Goal: Task Accomplishment & Management: Complete application form

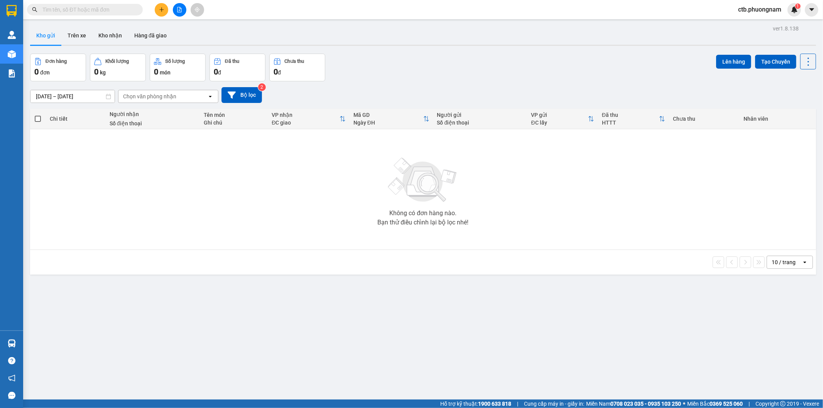
click at [179, 7] on icon "file-add" at bounding box center [179, 9] width 5 height 5
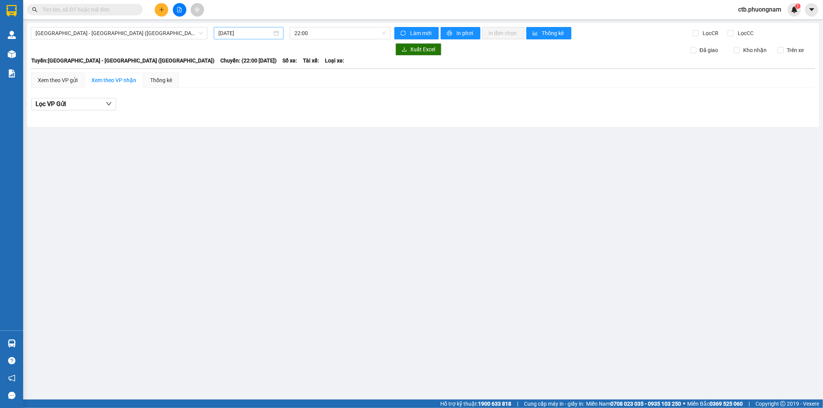
click at [255, 32] on input "[DATE]" at bounding box center [245, 33] width 54 height 8
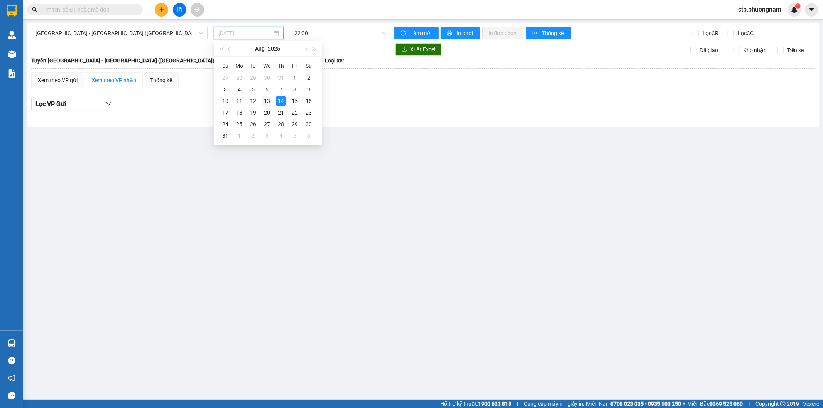
click at [268, 99] on div "13" at bounding box center [266, 100] width 9 height 9
type input "[DATE]"
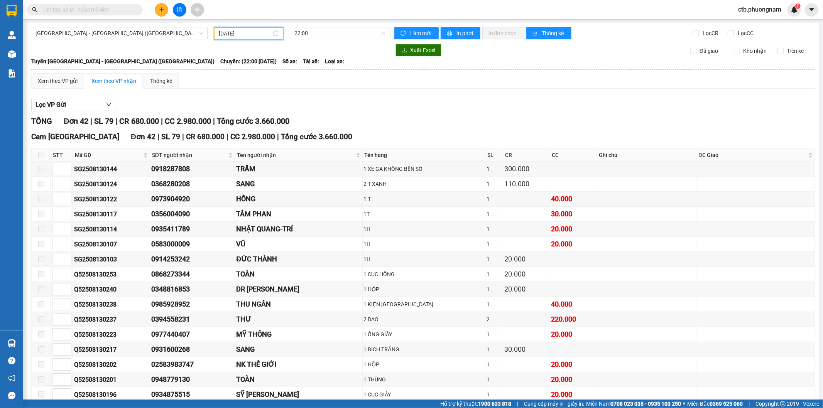
click at [165, 9] on button at bounding box center [162, 10] width 14 height 14
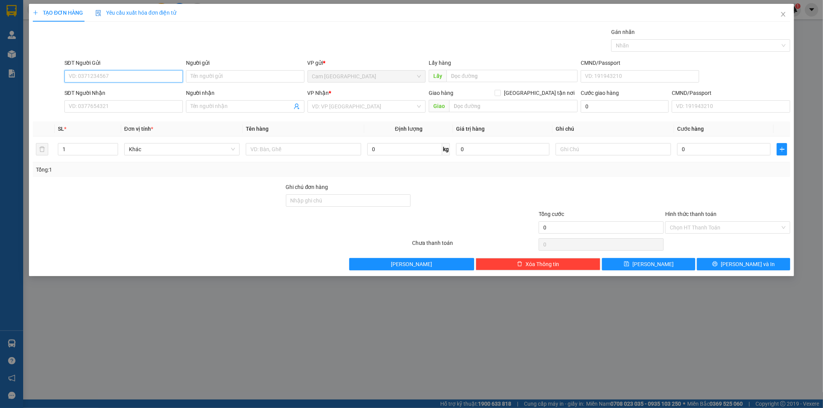
click at [135, 76] on input "SĐT Người Gửi" at bounding box center [123, 76] width 118 height 12
click at [166, 90] on div "0368280208 - SANG" at bounding box center [123, 92] width 109 height 8
type input "0368280208"
type input "SANG"
type input "0937866880"
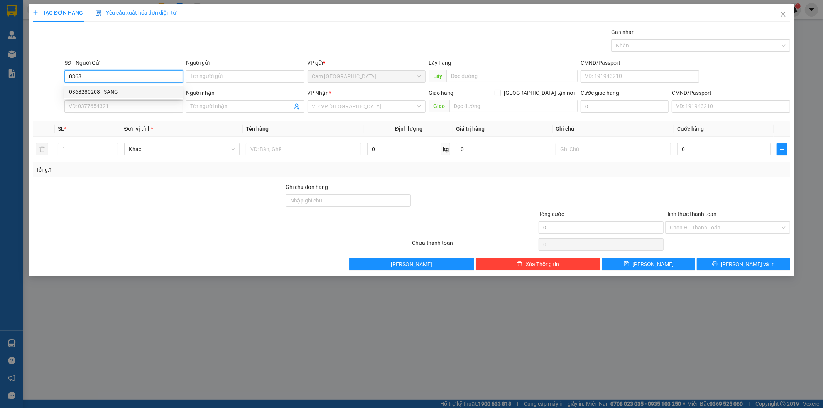
type input "TÙNG"
type input "0368280208"
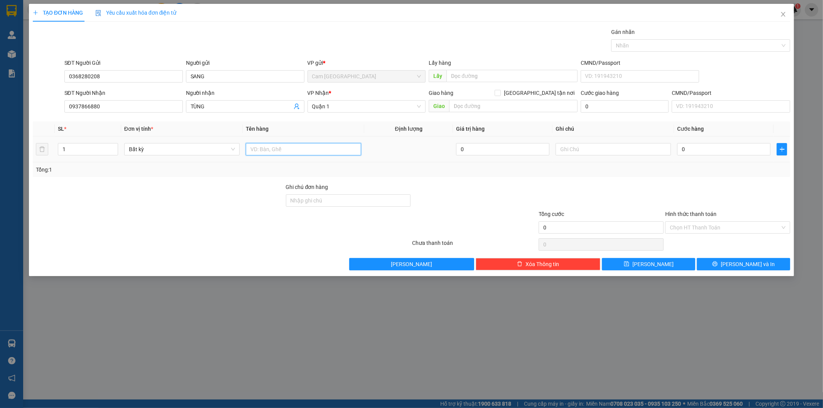
click at [317, 144] on input "text" at bounding box center [303, 149] width 115 height 12
type input "1"
type input "1T XANH"
click at [585, 150] on input "text" at bounding box center [612, 149] width 115 height 12
click at [719, 148] on input "0" at bounding box center [723, 149] width 93 height 12
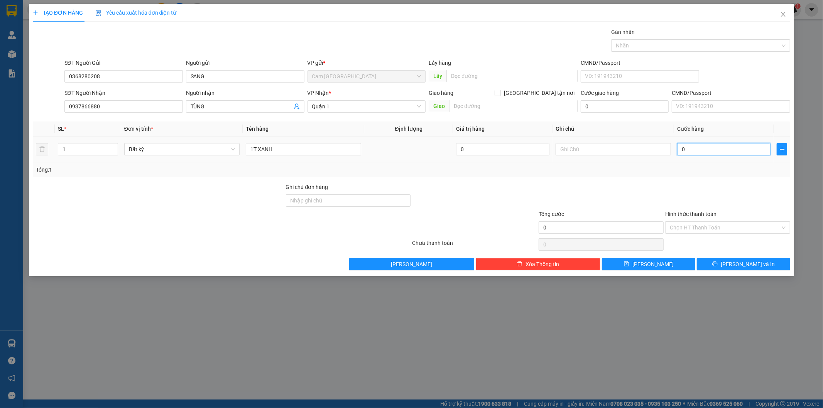
type input "6"
type input "60"
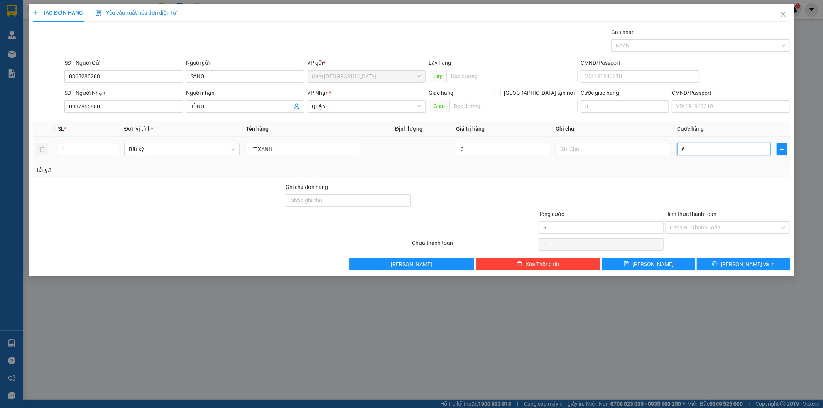
type input "60"
type input "600"
type input "6.000"
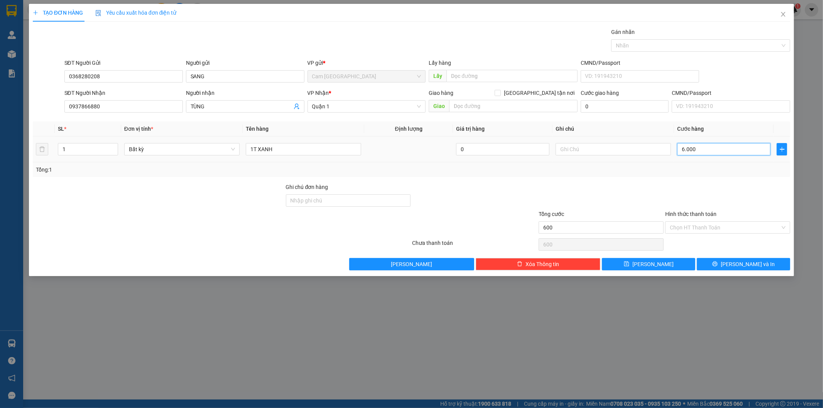
type input "6.000"
type input "60.000"
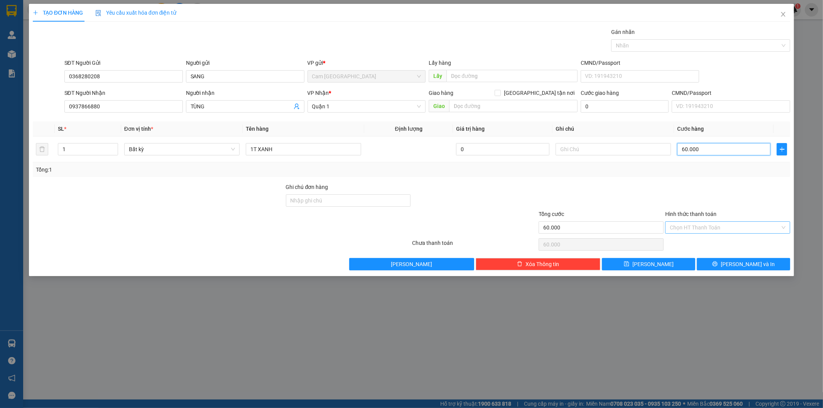
type input "60.000"
click at [689, 230] on input "Hình thức thanh toán" at bounding box center [725, 228] width 110 height 12
click at [687, 240] on div "Tại văn phòng" at bounding box center [728, 243] width 116 height 8
type input "0"
click at [721, 263] on button "[PERSON_NAME] và In" at bounding box center [743, 264] width 93 height 12
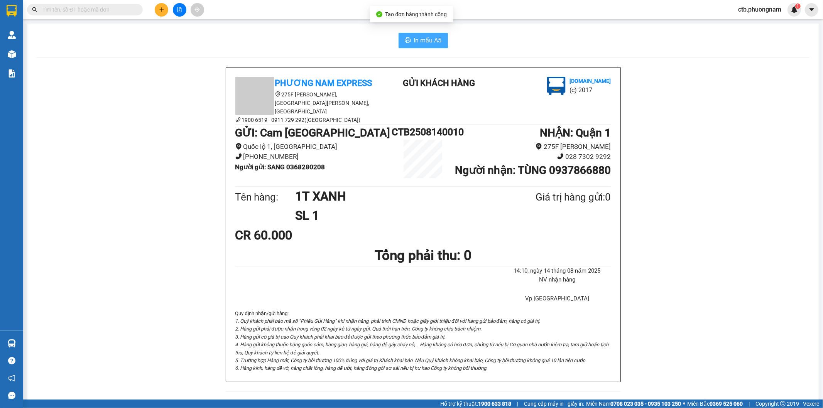
click at [421, 44] on span "In mẫu A5" at bounding box center [428, 40] width 28 height 10
click at [176, 12] on button at bounding box center [180, 10] width 14 height 14
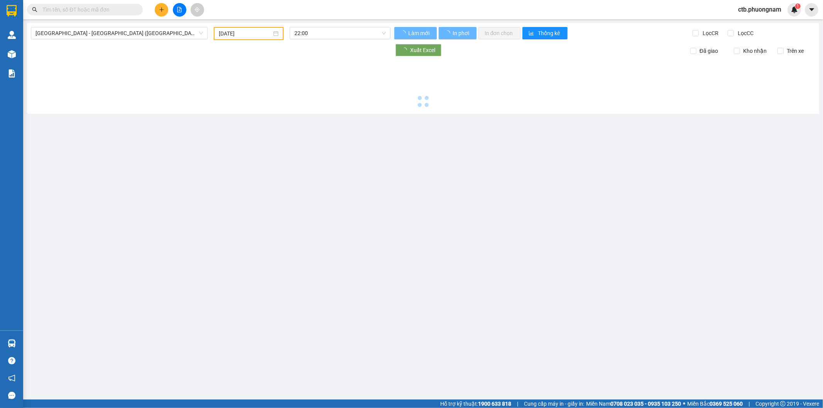
click at [221, 37] on input "[DATE]" at bounding box center [245, 33] width 53 height 8
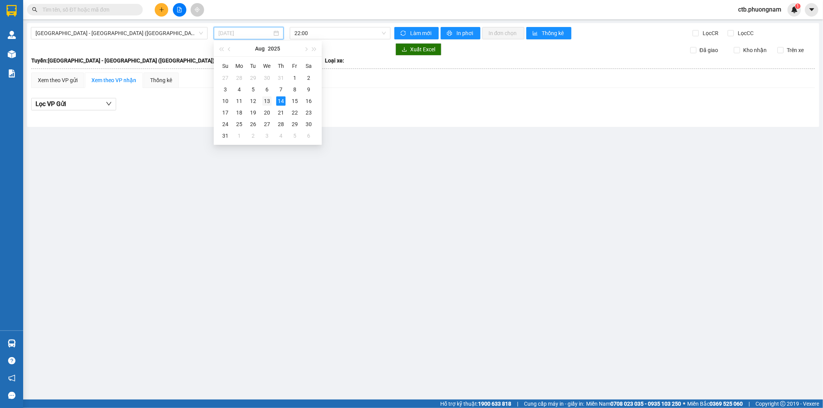
click at [272, 100] on td "13" at bounding box center [267, 101] width 14 height 12
type input "[DATE]"
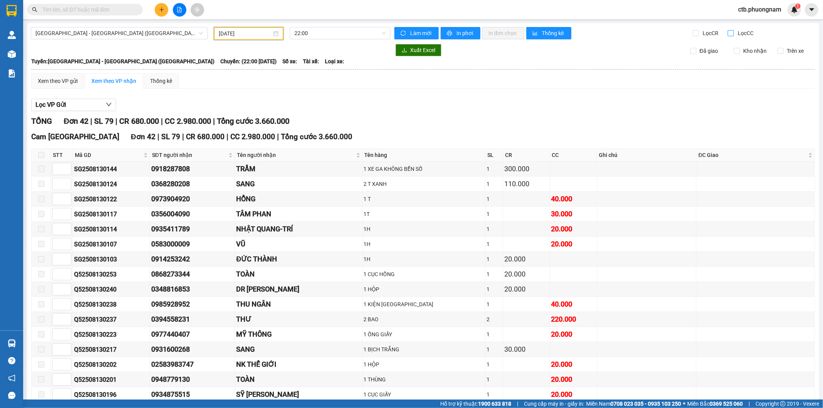
click at [728, 32] on input "Lọc CC" at bounding box center [731, 33] width 7 height 6
checkbox input "true"
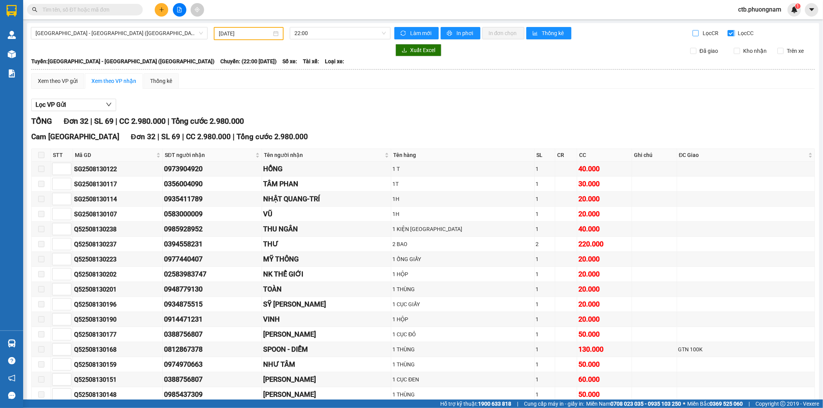
click at [692, 34] on input "Lọc CR" at bounding box center [695, 33] width 7 height 6
checkbox input "true"
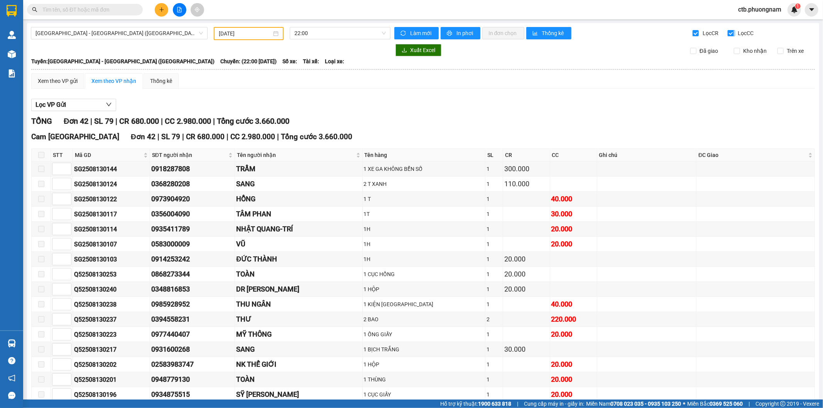
click at [728, 33] on input "Lọc CC" at bounding box center [731, 33] width 7 height 6
checkbox input "false"
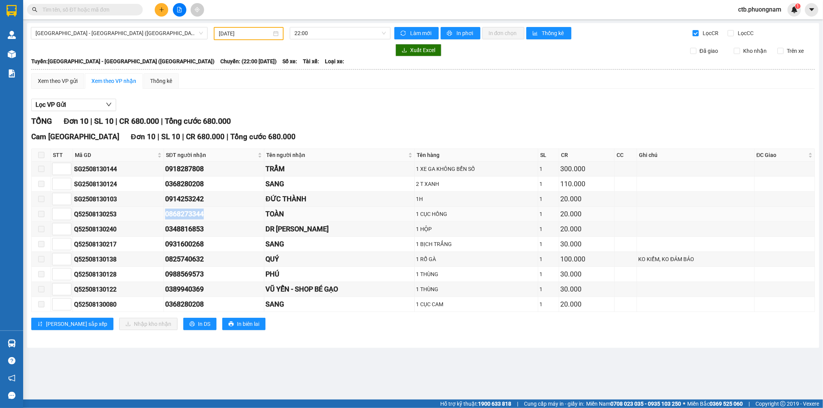
drag, startPoint x: 160, startPoint y: 214, endPoint x: 220, endPoint y: 214, distance: 60.2
click at [220, 214] on tr "Q52508130253 0868273344 TOÀN 1 CỤC HỒNG 1 20.000" at bounding box center [423, 214] width 783 height 15
copy tr "0868273344"
click at [695, 32] on input "Lọc CR" at bounding box center [695, 33] width 7 height 6
checkbox input "false"
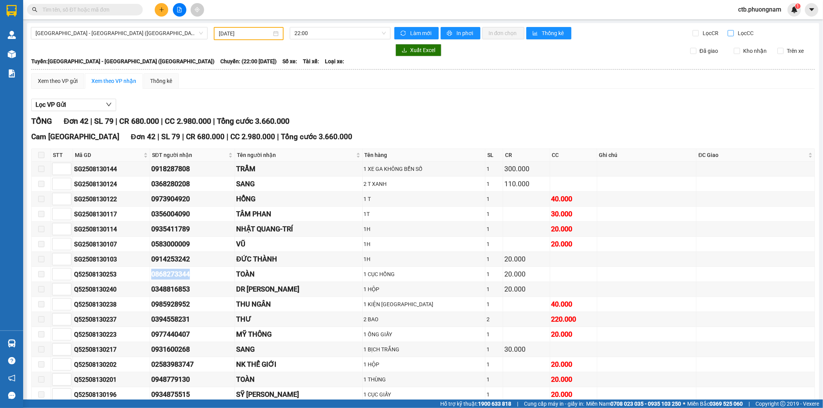
drag, startPoint x: 726, startPoint y: 32, endPoint x: 723, endPoint y: 40, distance: 8.0
click at [728, 33] on input "Lọc CC" at bounding box center [731, 33] width 7 height 6
checkbox input "true"
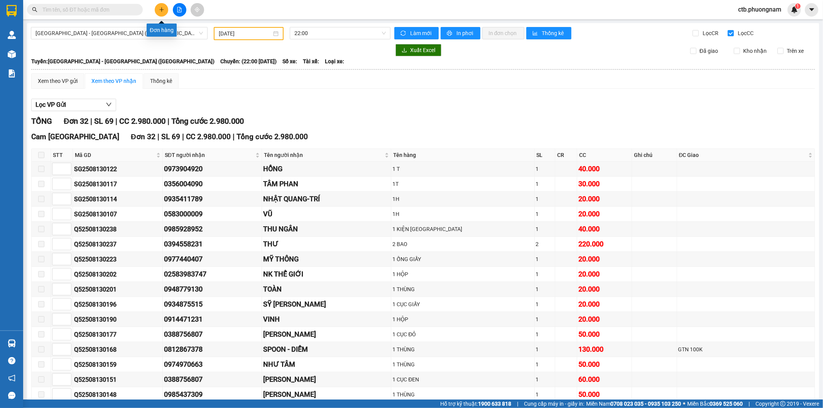
click at [165, 10] on button at bounding box center [162, 10] width 14 height 14
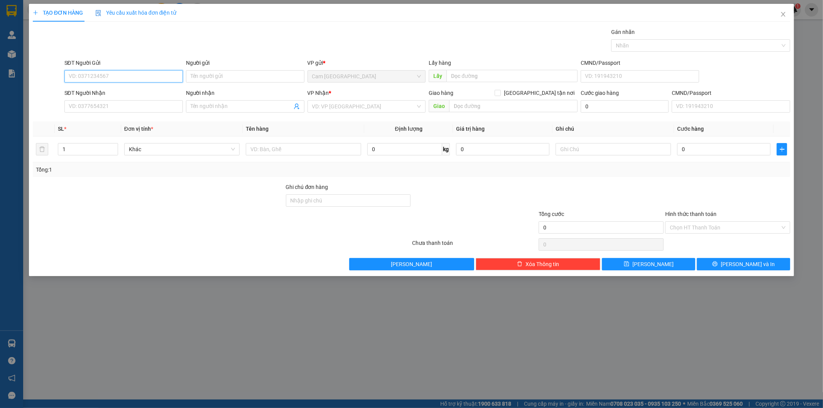
click at [116, 73] on input "SĐT Người Gửi" at bounding box center [123, 76] width 118 height 12
type input "0385200084"
click at [135, 89] on div "0385200084 - TUẤN" at bounding box center [123, 92] width 109 height 8
type input "TUẤN"
type input "0933588442"
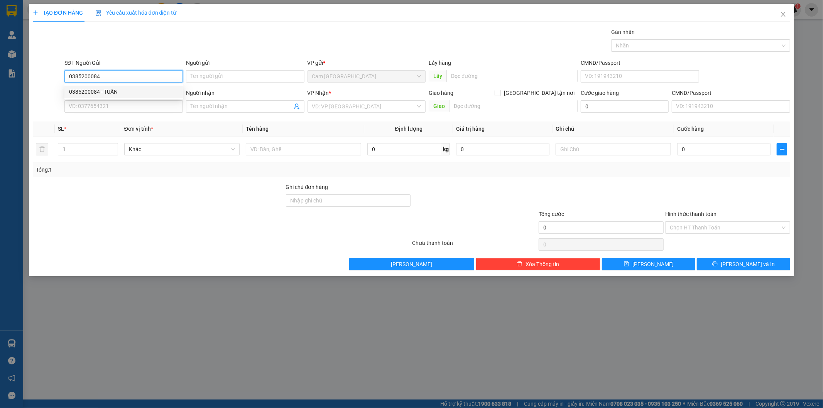
type input "NHẤT SINH"
type input "0385200084"
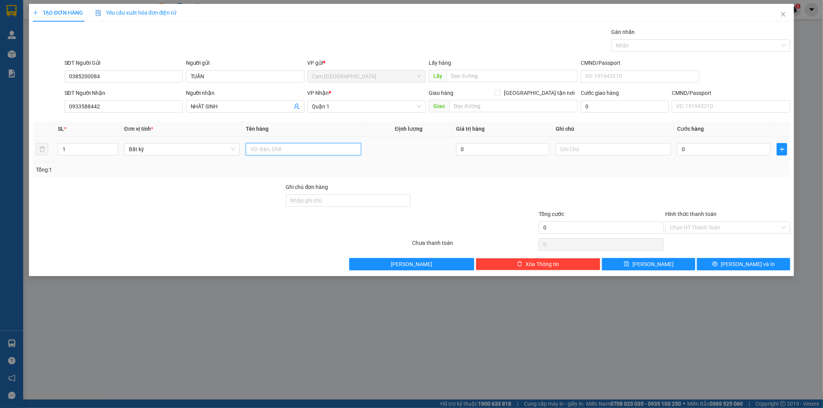
click at [310, 153] on input "text" at bounding box center [303, 149] width 115 height 12
type input "1 XE AB ( 79Z1-28783)"
click at [697, 148] on input "0" at bounding box center [723, 149] width 93 height 12
type input "4"
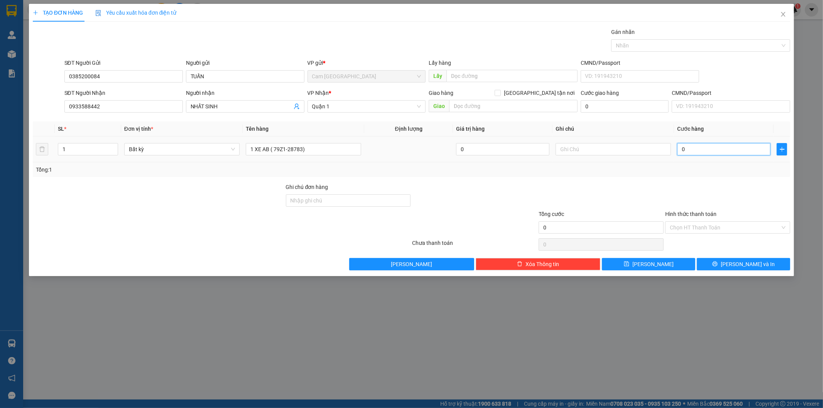
type input "4"
type input "45"
type input "450"
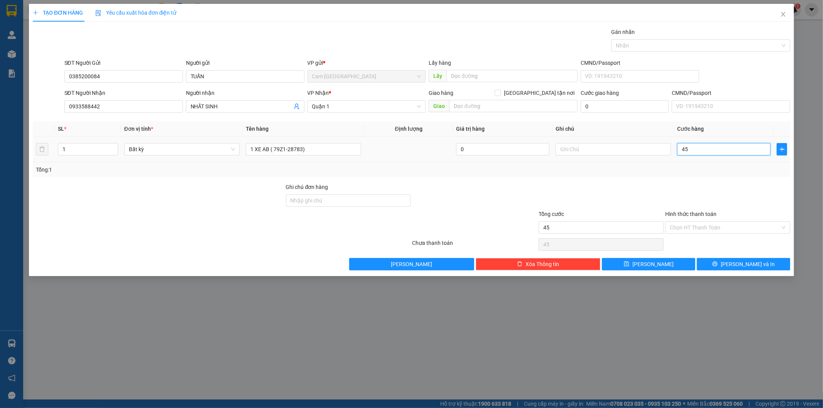
type input "450"
type input "4.500"
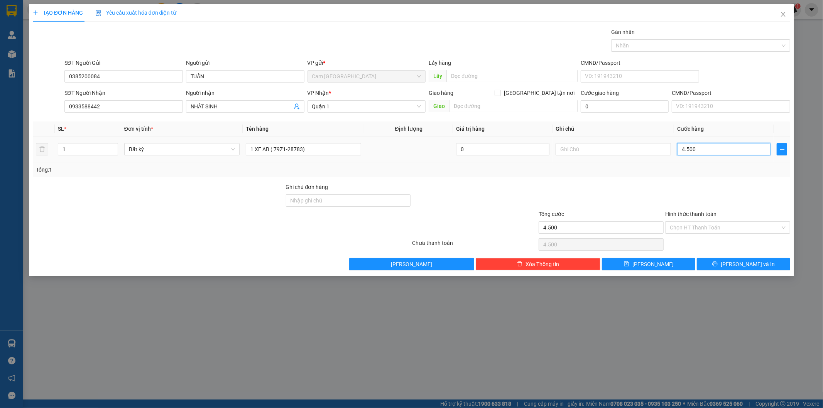
type input "45.000"
type input "450.000"
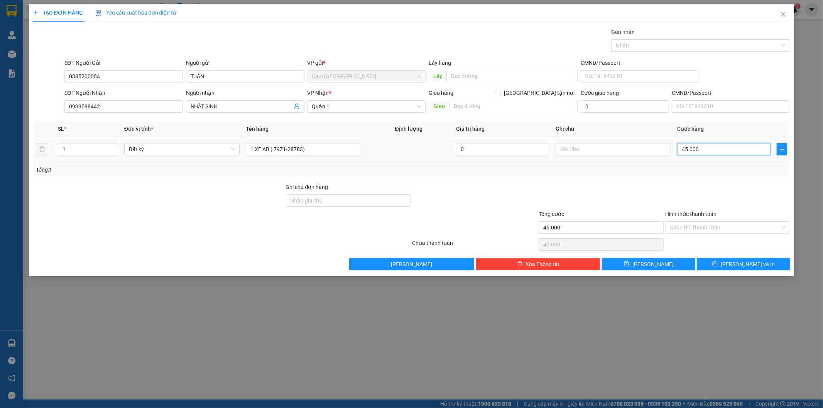
type input "450.000"
click at [714, 228] on input "Hình thức thanh toán" at bounding box center [725, 228] width 110 height 12
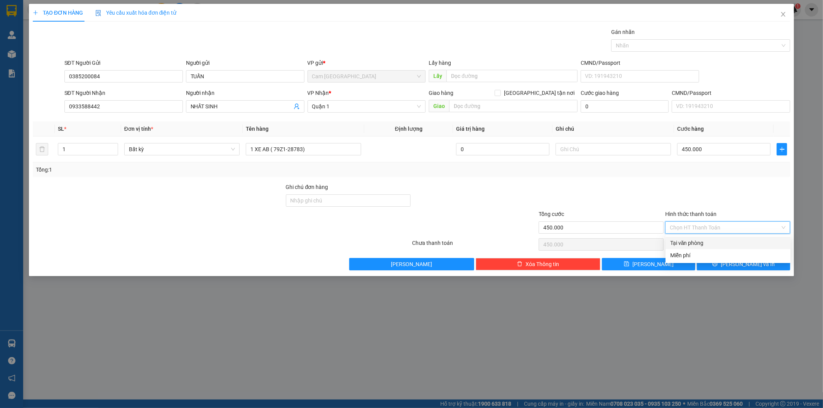
click at [714, 240] on div "Tại văn phòng" at bounding box center [728, 243] width 116 height 8
type input "0"
click at [724, 266] on button "[PERSON_NAME] và In" at bounding box center [743, 264] width 93 height 12
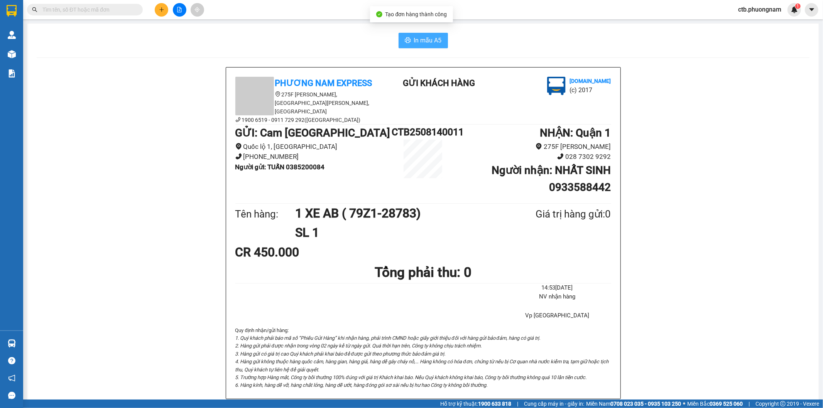
click at [406, 38] on icon "printer" at bounding box center [408, 40] width 6 height 6
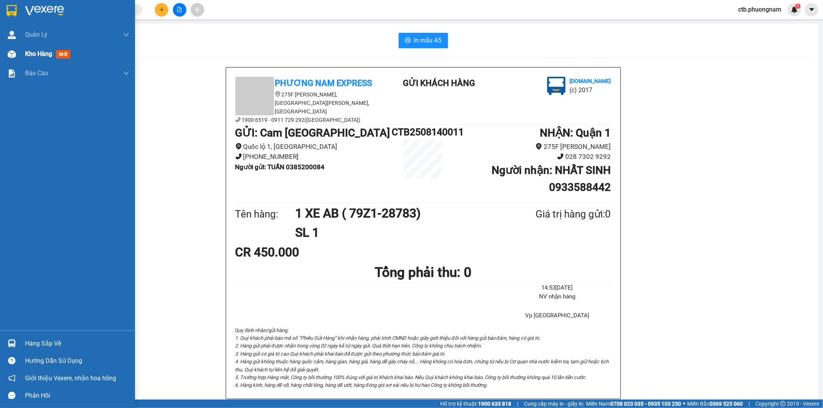
click at [17, 55] on div at bounding box center [12, 54] width 14 height 14
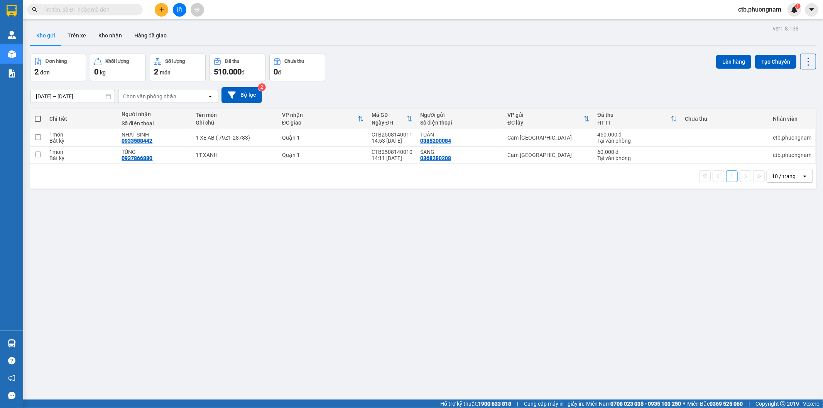
click at [265, 343] on div "ver 1.8.138 Kho gửi Trên xe Kho nhận Hàng đã giao Đơn hàng 2 đơn Khối lượng 0 k…" at bounding box center [423, 227] width 792 height 408
click at [172, 232] on div "ver 1.8.138 Kho gửi Trên xe Kho nhận Hàng đã giao Đơn hàng 2 đơn Khối lượng 0 k…" at bounding box center [423, 227] width 792 height 408
click at [159, 9] on icon "plus" at bounding box center [161, 9] width 5 height 5
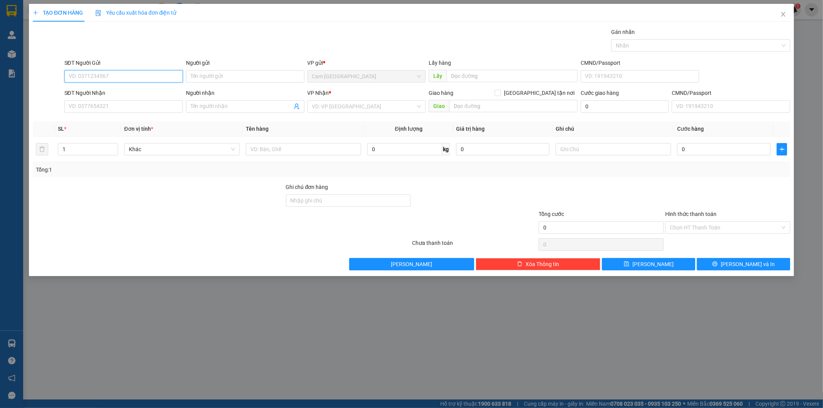
click at [175, 78] on input "SĐT Người Gửi" at bounding box center [123, 76] width 118 height 12
click at [213, 74] on input "Người gửi" at bounding box center [245, 76] width 118 height 12
click at [205, 76] on input "Người gửi" at bounding box center [245, 76] width 118 height 12
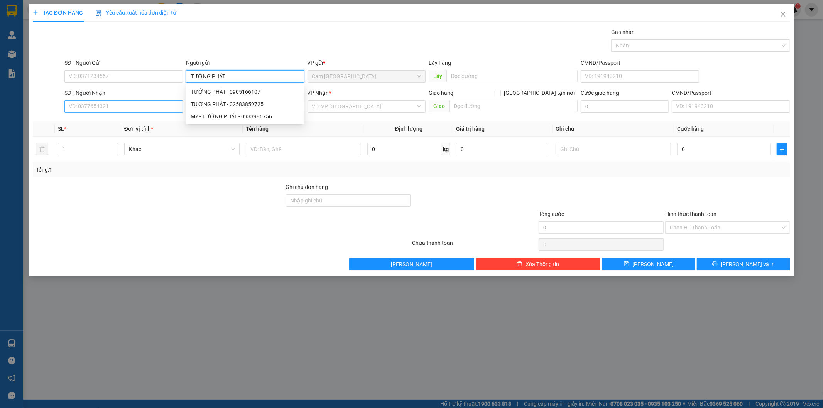
type input "TƯỜNG PHÁT"
click at [166, 106] on input "SĐT Người Nhận" at bounding box center [123, 106] width 118 height 12
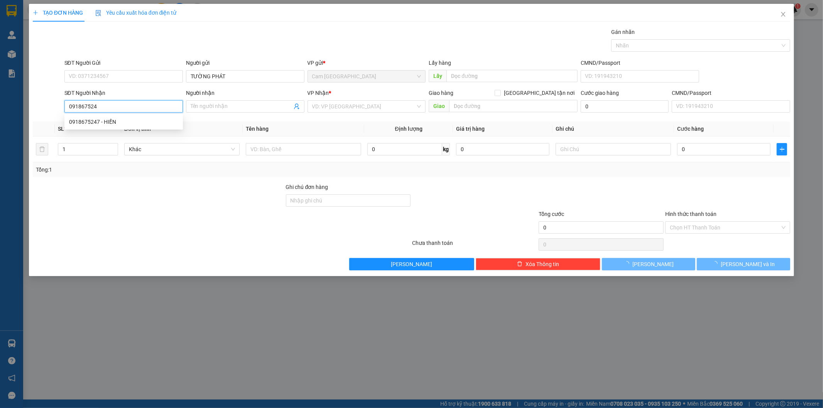
type input "0918675247"
click at [168, 126] on div "0918675247 - HIỀN" at bounding box center [123, 122] width 109 height 8
type input "HIỀN"
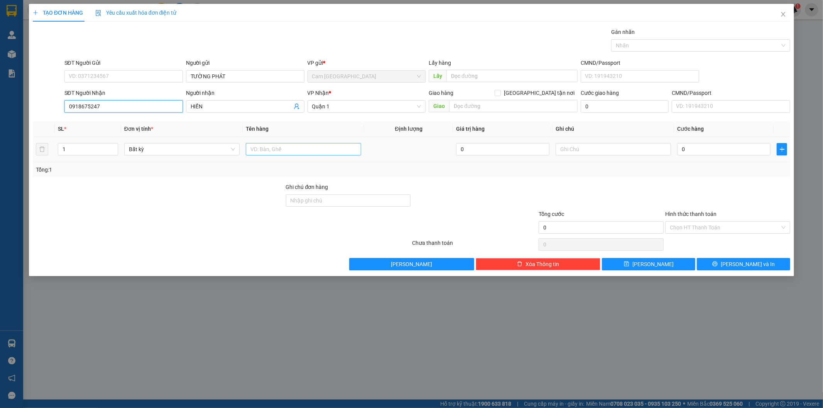
type input "0918675247"
click at [288, 153] on input "text" at bounding box center [303, 149] width 115 height 12
type input "1 CỤC ĐEN"
click at [714, 152] on input "0" at bounding box center [723, 149] width 93 height 12
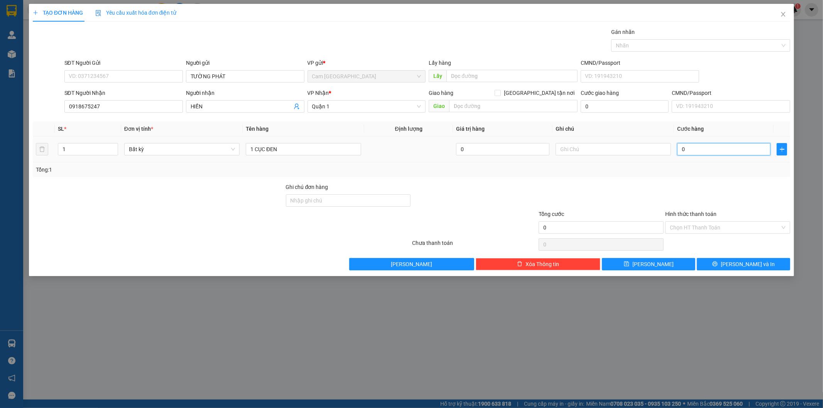
type input "2"
type input "20"
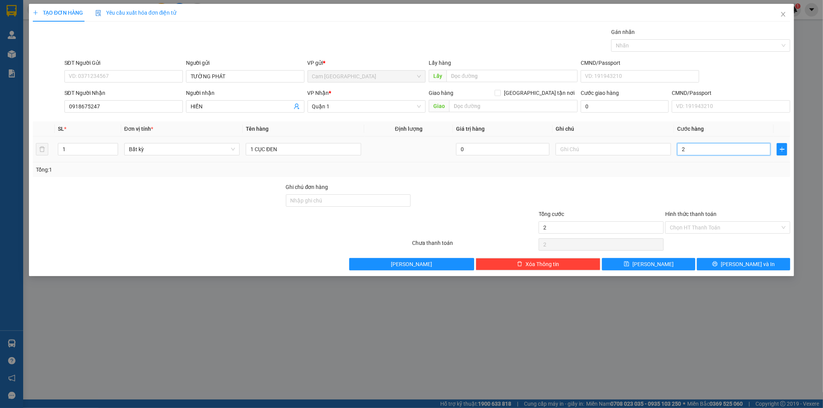
type input "20"
type input "200"
type input "2.000"
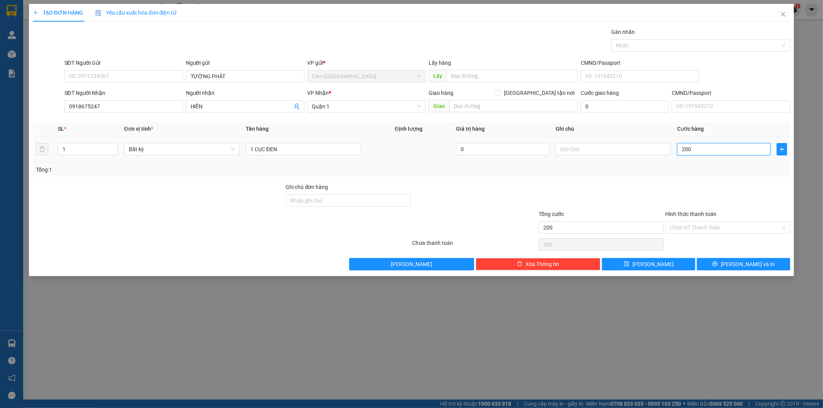
type input "2.000"
type input "20.000"
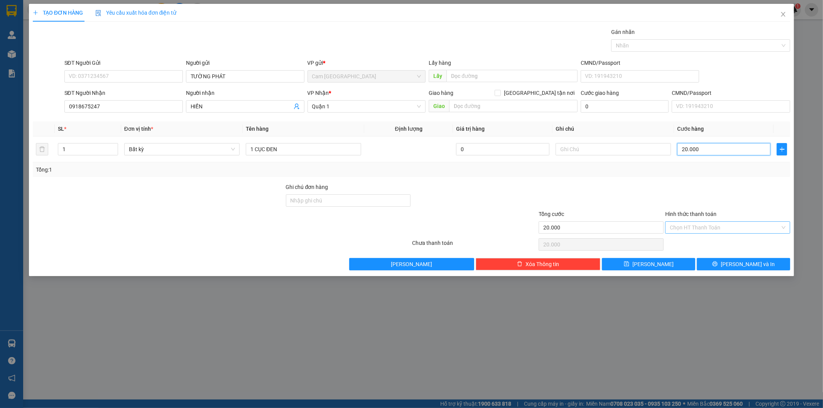
type input "20.000"
drag, startPoint x: 722, startPoint y: 225, endPoint x: 728, endPoint y: 233, distance: 10.1
click at [723, 225] on input "Hình thức thanh toán" at bounding box center [725, 228] width 110 height 12
click at [722, 241] on div "Tại văn phòng" at bounding box center [728, 243] width 116 height 8
type input "0"
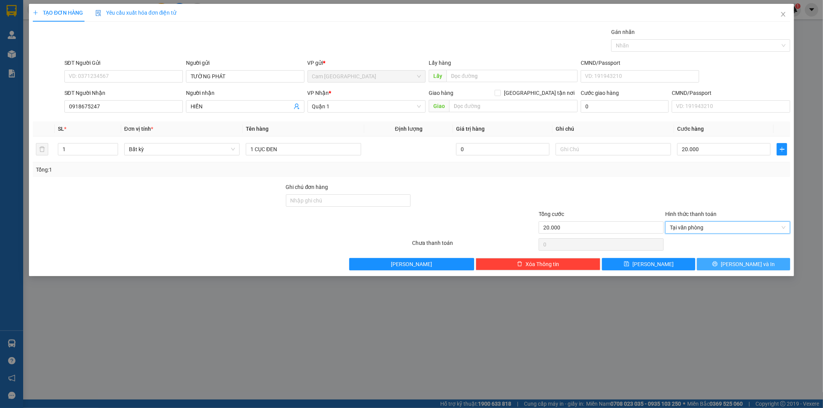
click at [726, 263] on button "[PERSON_NAME] và In" at bounding box center [743, 264] width 93 height 12
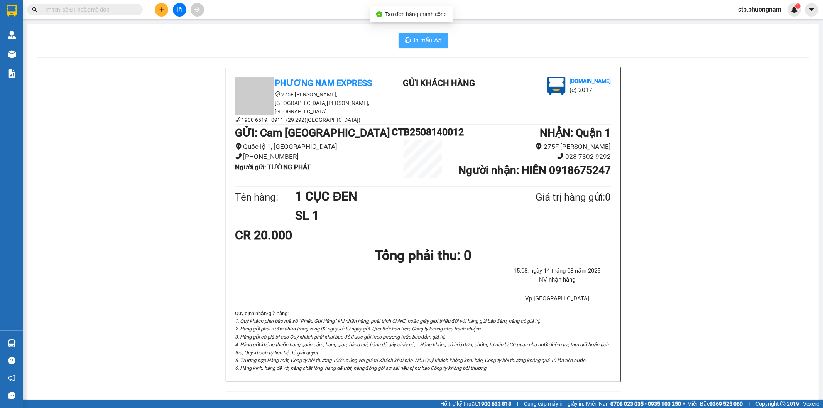
click at [414, 41] on span "In mẫu A5" at bounding box center [428, 40] width 28 height 10
click at [159, 12] on icon "plus" at bounding box center [161, 9] width 5 height 5
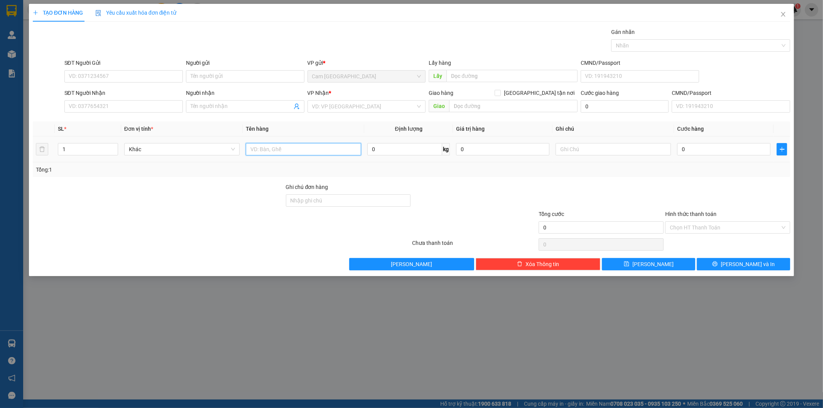
click at [284, 153] on input "text" at bounding box center [303, 149] width 115 height 12
type input "1 TÚI GIẤY"
drag, startPoint x: 312, startPoint y: 106, endPoint x: 312, endPoint y: 114, distance: 8.1
click at [313, 106] on input "search" at bounding box center [364, 107] width 104 height 12
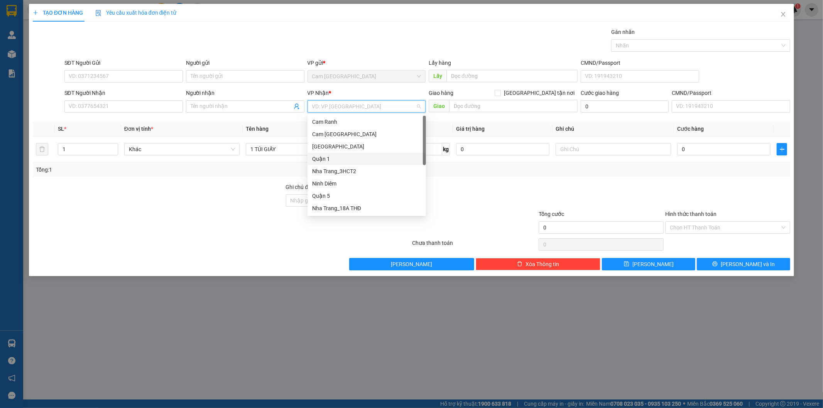
click at [311, 160] on div "Quận 1" at bounding box center [366, 159] width 118 height 12
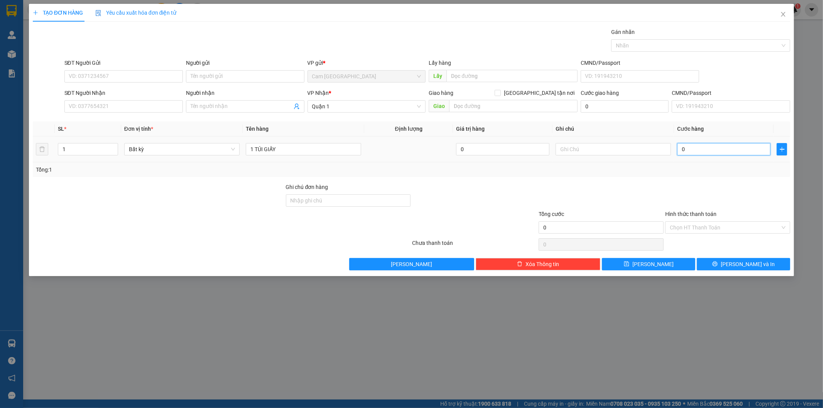
click at [685, 147] on input "0" at bounding box center [723, 149] width 93 height 12
type input "2"
type input "20"
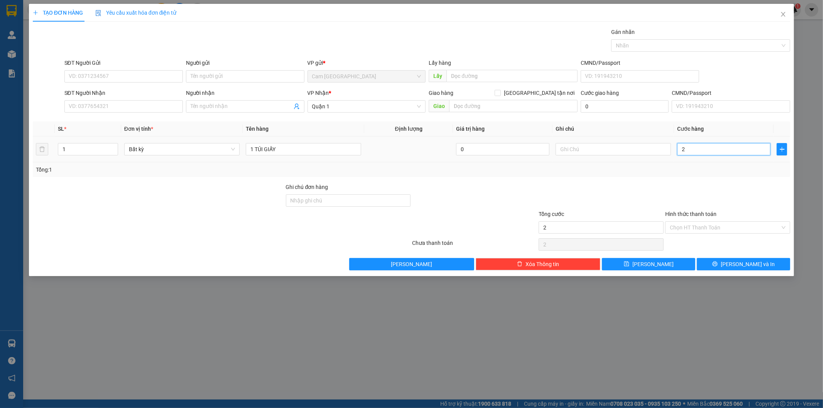
type input "20"
type input "200"
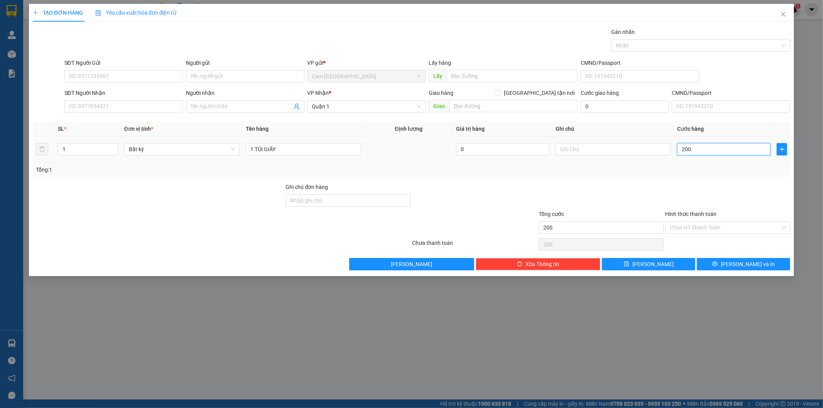
type input "2.000"
type input "20.000"
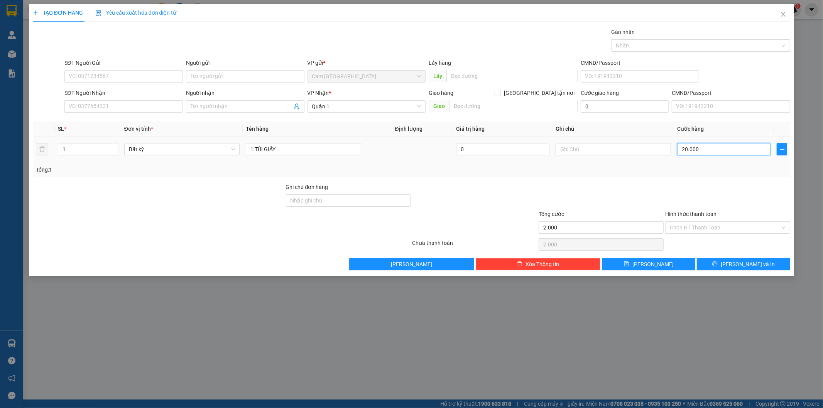
type input "20.000"
click at [226, 83] on div "Người gửi Tên người gửi" at bounding box center [245, 72] width 118 height 27
click at [228, 78] on input "Người gửi" at bounding box center [245, 76] width 118 height 12
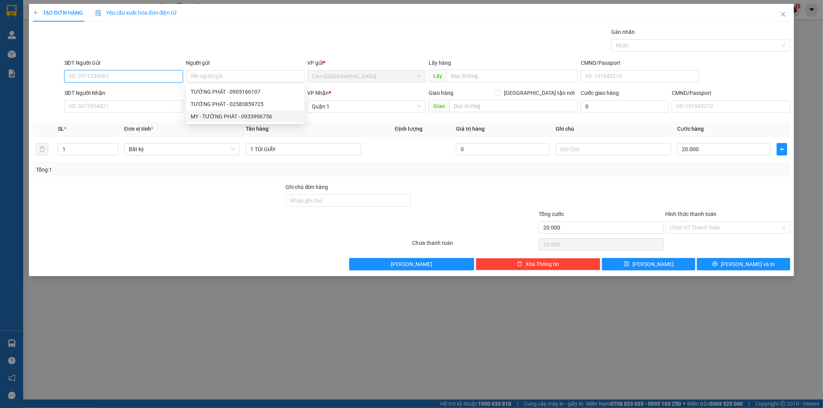
click at [135, 75] on input "SĐT Người Gửi" at bounding box center [123, 76] width 118 height 12
type input "0935739399"
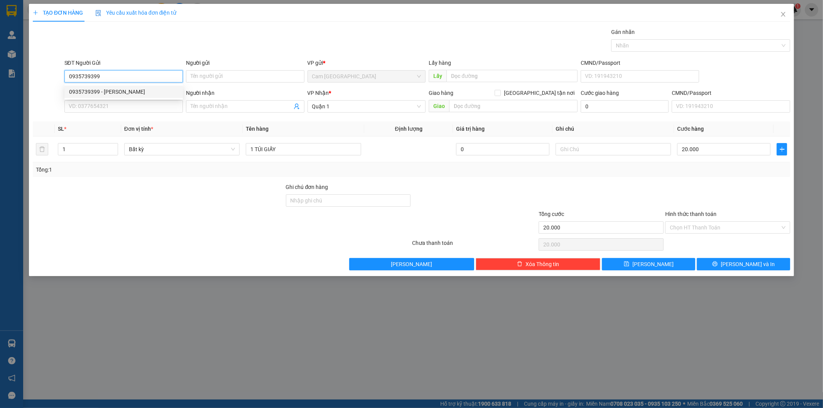
click at [146, 91] on div "0935739399 - [PERSON_NAME]" at bounding box center [123, 92] width 109 height 8
type input "[PERSON_NAME]"
type input "0935739399"
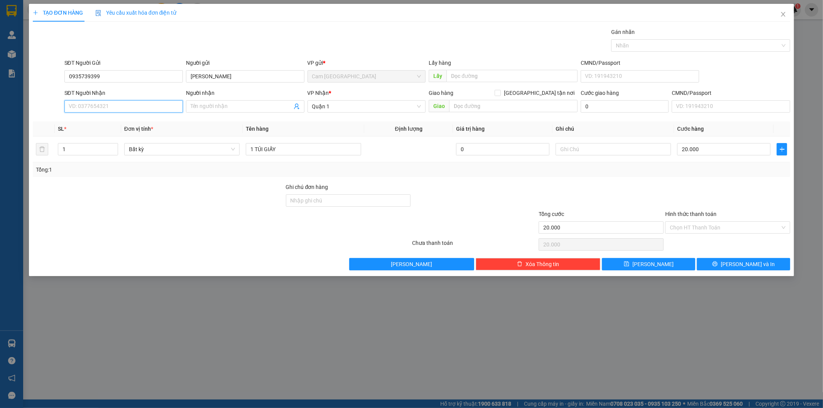
click at [126, 107] on input "SĐT Người Nhận" at bounding box center [123, 106] width 118 height 12
drag, startPoint x: 113, startPoint y: 79, endPoint x: 54, endPoint y: 86, distance: 59.0
click at [54, 86] on div "SĐT Người Gửi 0935739399 Người gửi [PERSON_NAME] VP gửi * Cam Thành Bắc Lấy hàn…" at bounding box center [411, 72] width 759 height 27
click at [121, 108] on input "SĐT Người Nhận" at bounding box center [123, 106] width 118 height 12
paste input "0935739399"
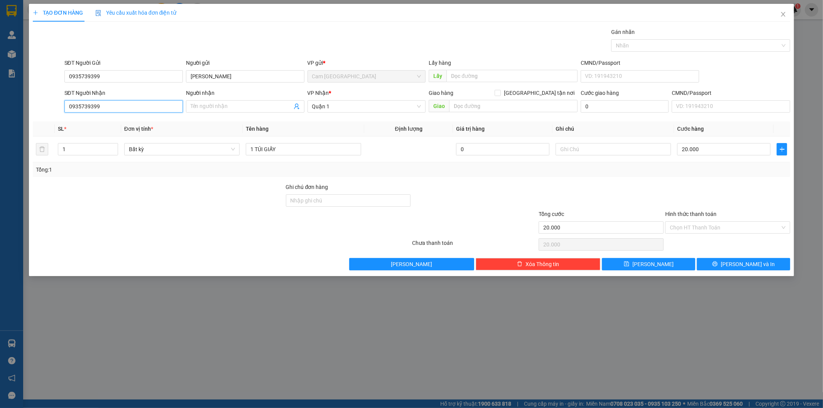
type input "0935739399"
drag, startPoint x: 121, startPoint y: 69, endPoint x: 41, endPoint y: 79, distance: 80.9
click at [41, 79] on div "SĐT Người Gửi 0935739399 Người gửi [PERSON_NAME] VP gửi * Cam Thành Bắc Lấy hàn…" at bounding box center [411, 72] width 759 height 27
click at [104, 79] on input "0935739399" at bounding box center [123, 76] width 118 height 12
type input "0"
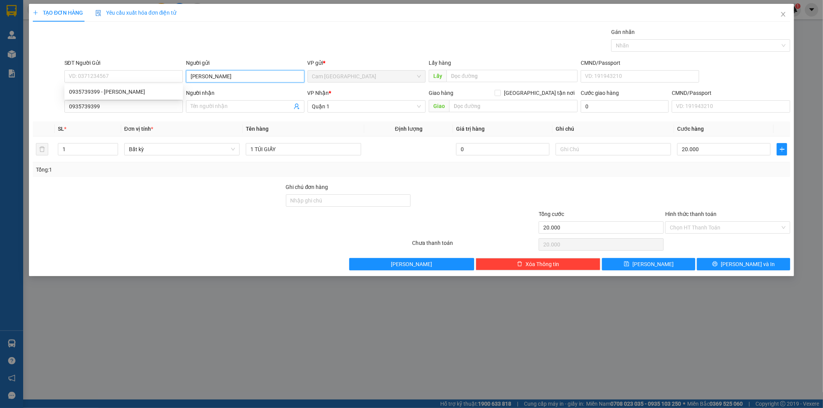
click at [233, 74] on input "[PERSON_NAME]" at bounding box center [245, 76] width 118 height 12
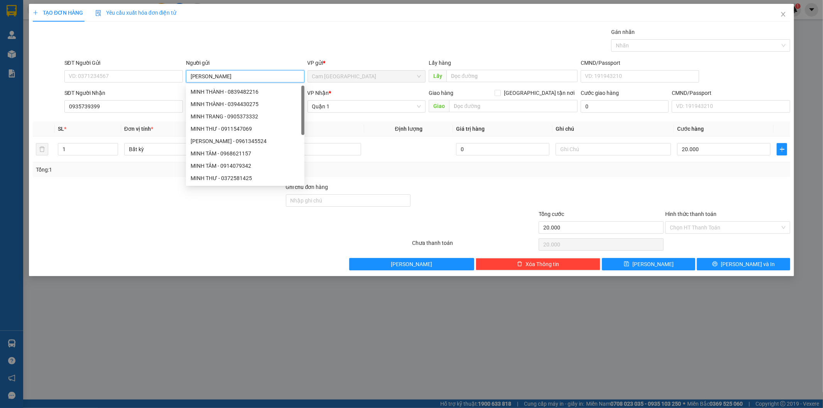
type input "[PERSON_NAME]"
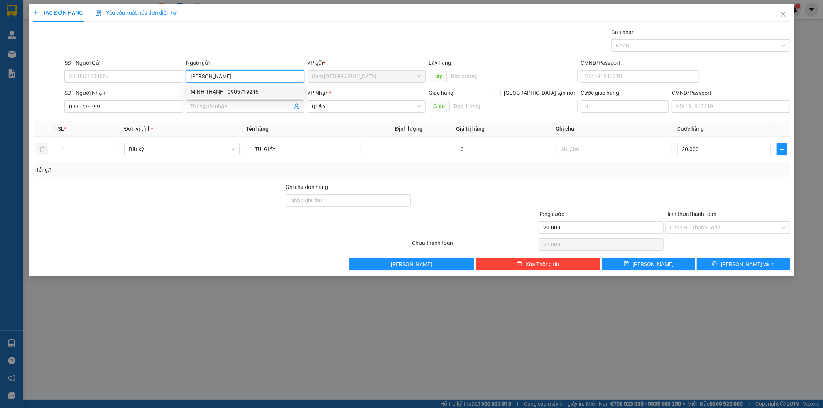
click at [210, 89] on div "MINH THẠNH - 0905719246" at bounding box center [245, 92] width 109 height 8
type input "0905719246"
type input "[PERSON_NAME]"
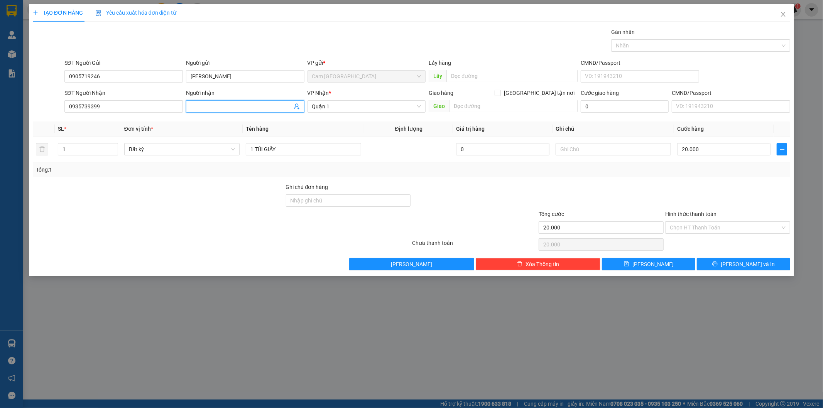
click at [211, 103] on input "Người nhận" at bounding box center [241, 106] width 101 height 8
type input "[PERSON_NAME]"
click at [719, 229] on input "Hình thức thanh toán" at bounding box center [725, 228] width 110 height 12
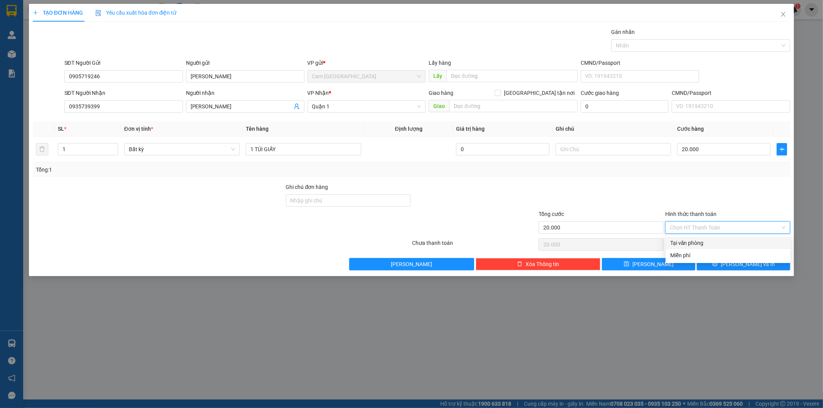
click at [714, 242] on div "Tại văn phòng" at bounding box center [728, 243] width 116 height 8
type input "0"
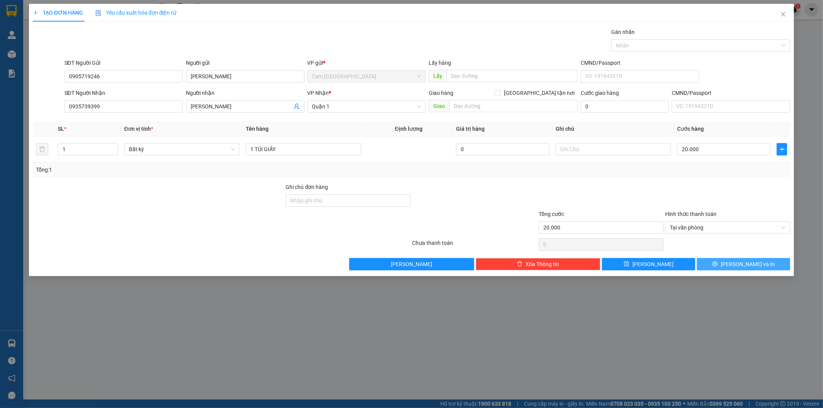
click at [712, 261] on button "[PERSON_NAME] và In" at bounding box center [743, 264] width 93 height 12
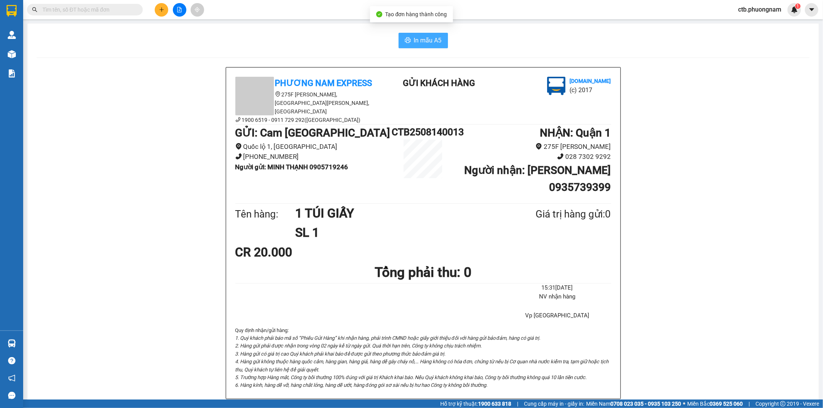
click at [409, 45] on button "In mẫu A5" at bounding box center [422, 40] width 49 height 15
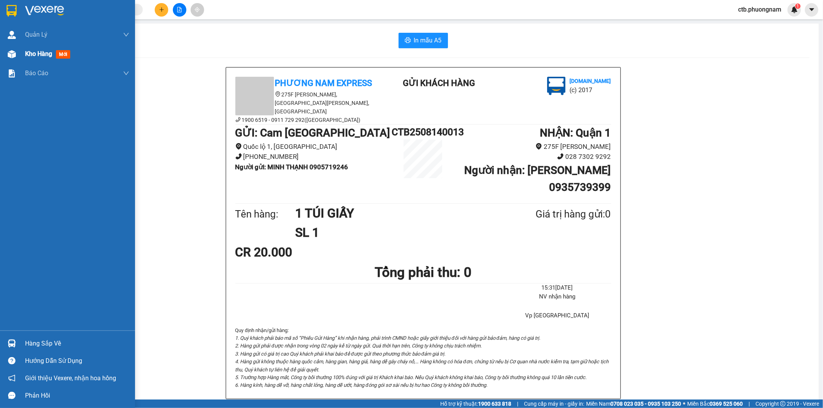
click at [23, 50] on div "Kho hàng mới" at bounding box center [67, 53] width 135 height 19
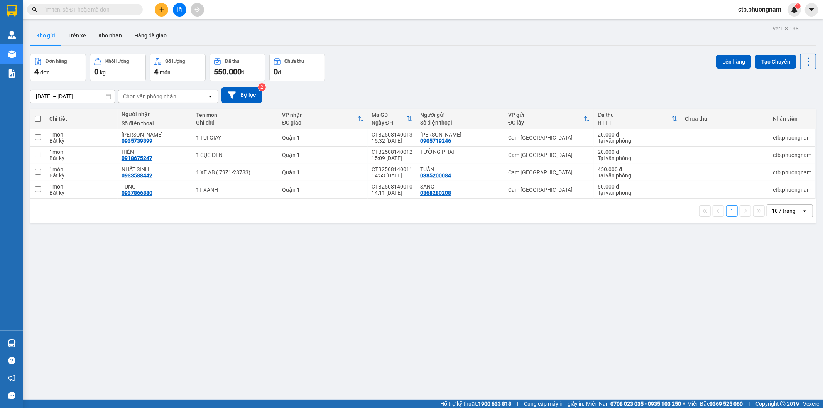
click at [272, 281] on div "ver 1.8.138 Kho gửi Trên xe Kho nhận Hàng đã giao Đơn hàng 4 đơn Khối lượng 0 k…" at bounding box center [423, 227] width 792 height 408
click at [164, 9] on button at bounding box center [162, 10] width 14 height 14
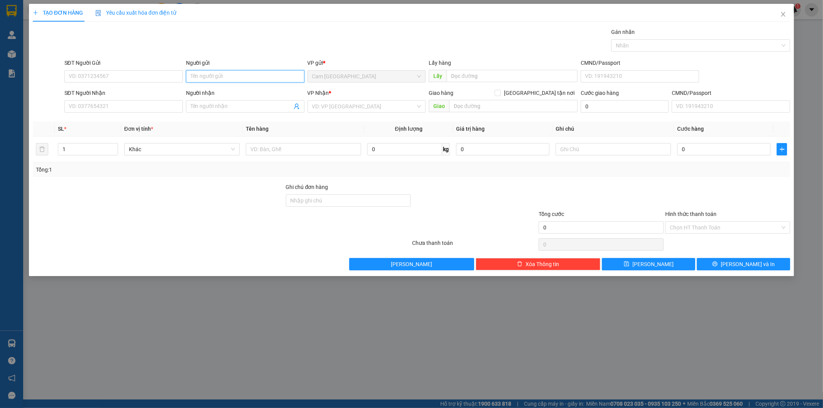
click at [238, 72] on input "Người gửi" at bounding box center [245, 76] width 118 height 12
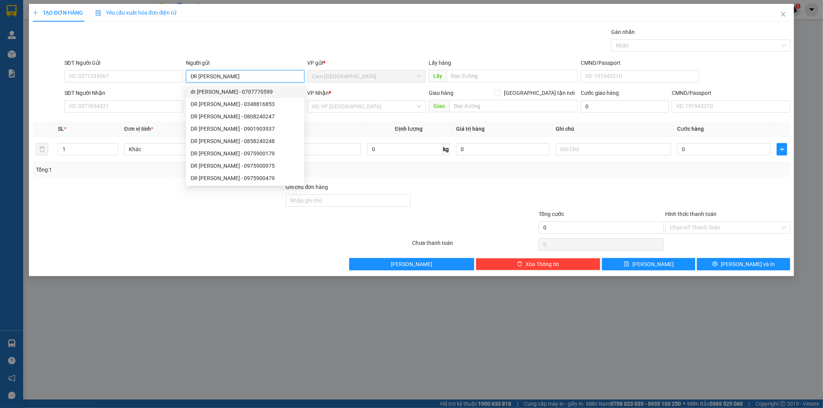
type input "DR [PERSON_NAME]"
click at [140, 36] on div "Gói vận chuyển * Tiêu chuẩn Gán nhãn Nhãn" at bounding box center [427, 41] width 729 height 27
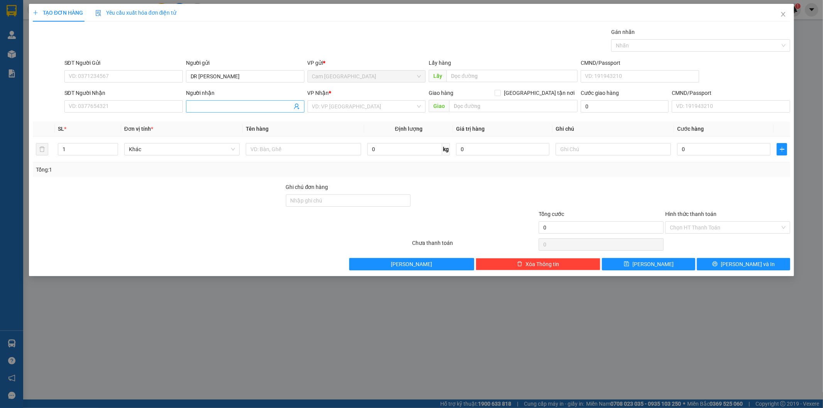
click at [206, 107] on input "Người nhận" at bounding box center [241, 106] width 101 height 8
type input "LABO THƯƠNG"
click at [345, 110] on input "search" at bounding box center [364, 107] width 104 height 12
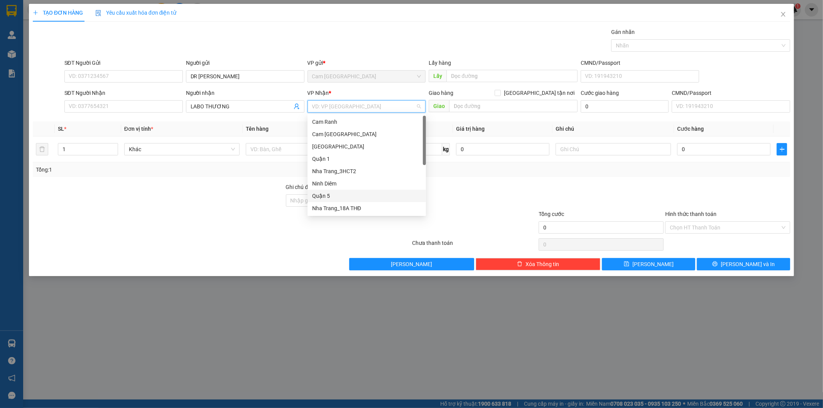
click at [339, 194] on div "Quận 5" at bounding box center [366, 196] width 109 height 8
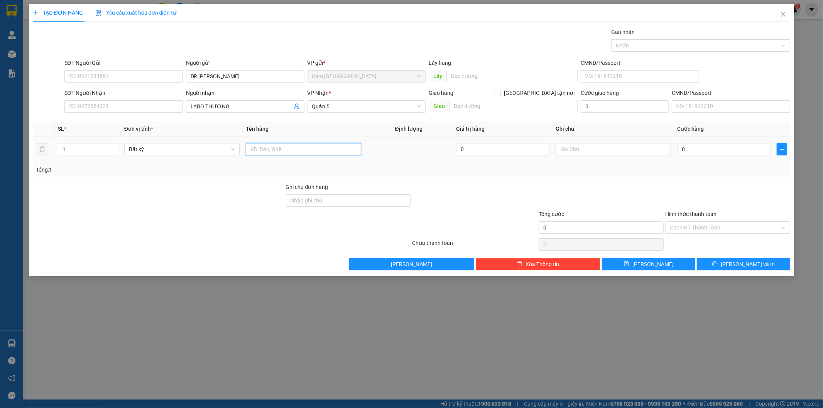
click at [291, 149] on input "text" at bounding box center [303, 149] width 115 height 12
type input "1H"
click at [744, 145] on input "0" at bounding box center [723, 149] width 93 height 12
type input "2"
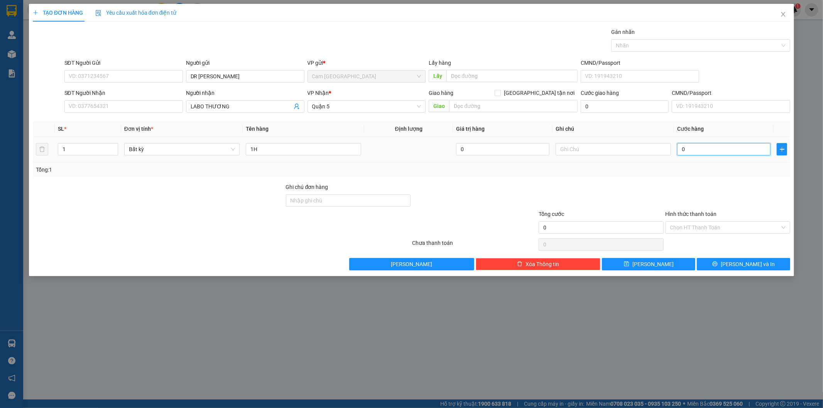
type input "2"
type input "20"
type input "200"
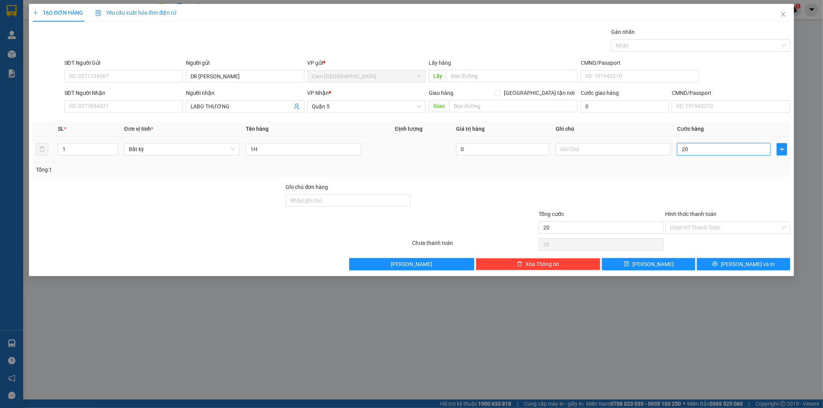
type input "200"
type input "2.000"
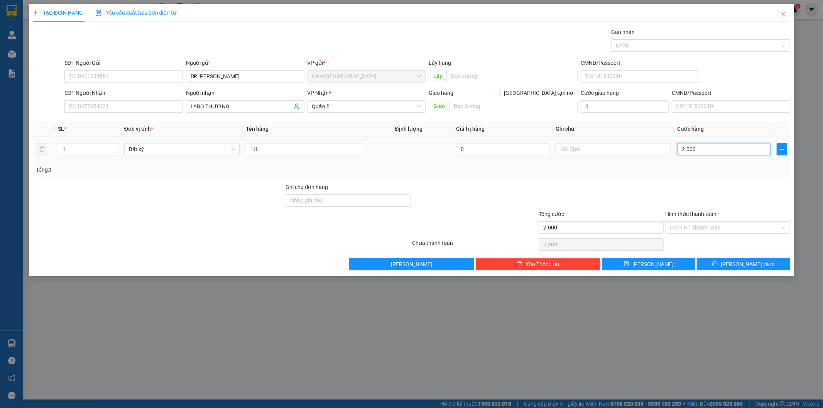
type input "20.000"
click at [703, 226] on input "Hình thức thanh toán" at bounding box center [725, 228] width 110 height 12
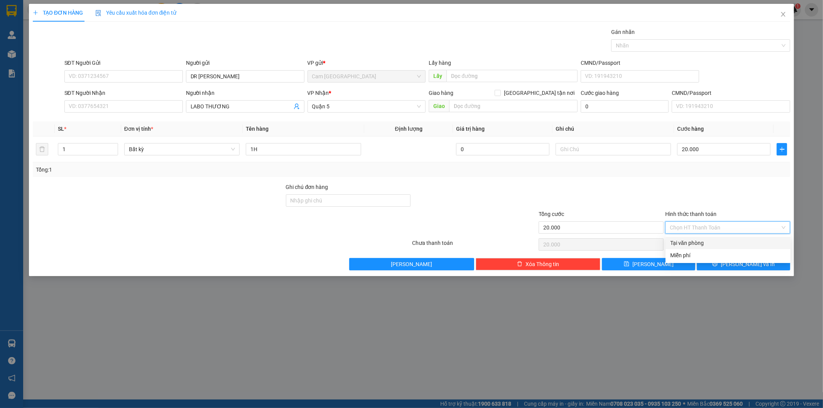
click at [701, 241] on div "Tại văn phòng" at bounding box center [728, 243] width 116 height 8
type input "0"
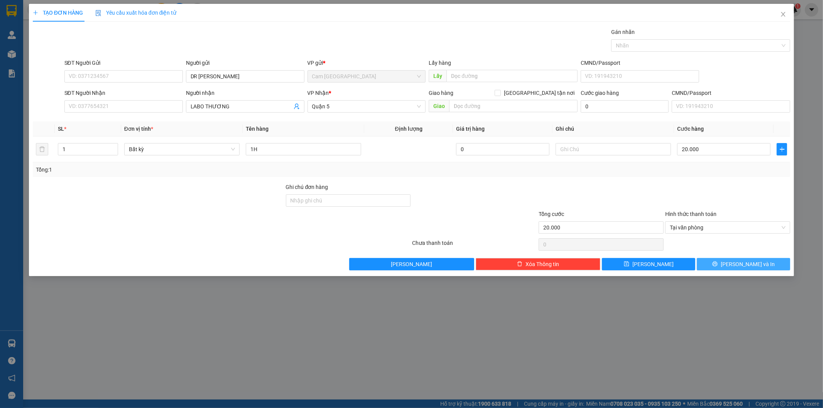
click at [712, 260] on button "[PERSON_NAME] và In" at bounding box center [743, 264] width 93 height 12
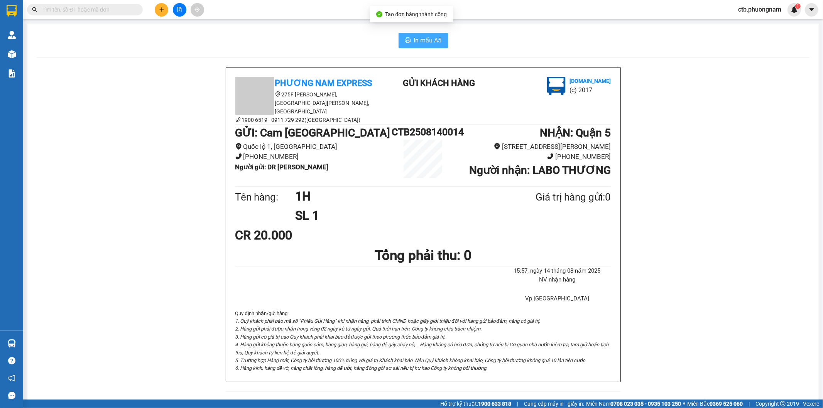
click at [402, 43] on button "In mẫu A5" at bounding box center [422, 40] width 49 height 15
click at [167, 7] on button at bounding box center [162, 10] width 14 height 14
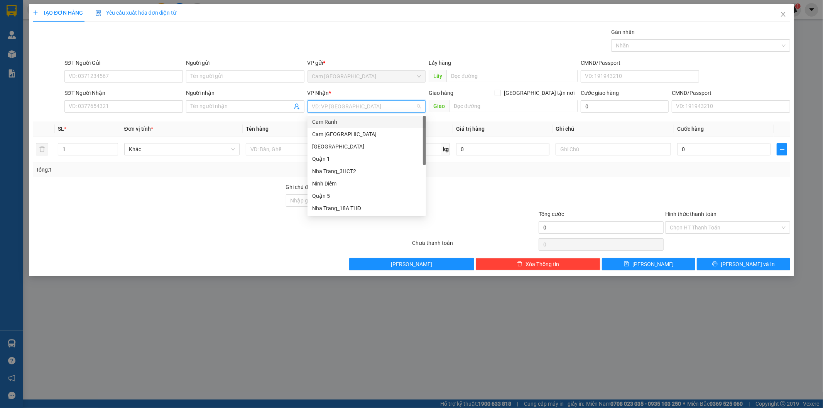
click at [380, 103] on input "search" at bounding box center [364, 107] width 104 height 12
click at [357, 197] on div "Quận 5" at bounding box center [366, 196] width 109 height 8
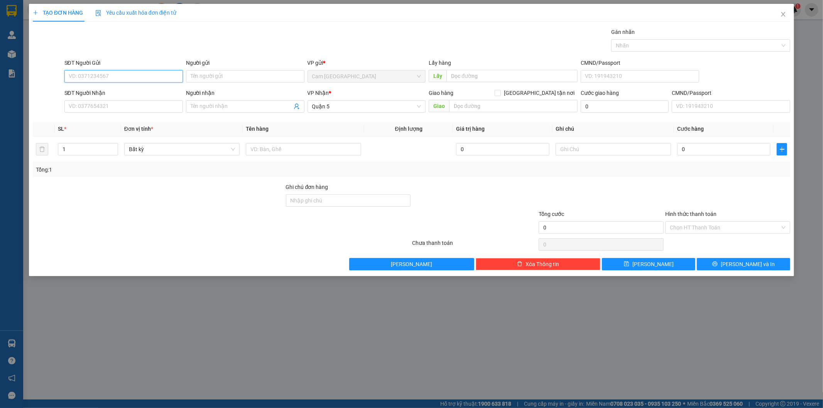
click at [168, 78] on input "SĐT Người Gửi" at bounding box center [123, 76] width 118 height 12
type input "0979136305"
drag, startPoint x: 152, startPoint y: 115, endPoint x: 154, endPoint y: 105, distance: 9.9
click at [152, 115] on div "SĐT Người Nhận VD: 0377654321" at bounding box center [123, 102] width 118 height 27
click at [154, 105] on input "SĐT Người Nhận" at bounding box center [123, 106] width 118 height 12
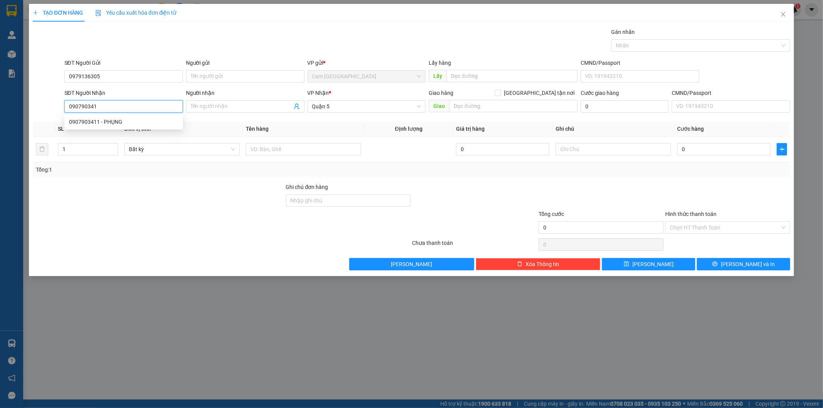
type input "0907903411"
click at [157, 122] on div "0907903411 - PHỤNG" at bounding box center [123, 122] width 109 height 8
type input "PHỤNG"
type input "0907903411"
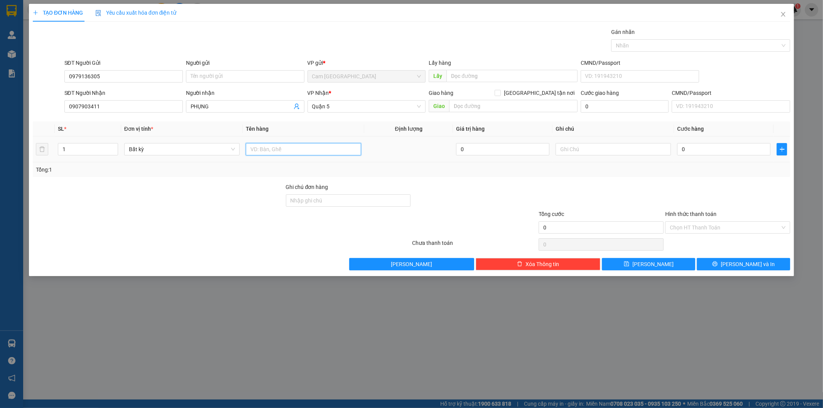
click at [328, 150] on input "text" at bounding box center [303, 149] width 115 height 12
type input "1 KIỆN ỐNG DÀI"
click at [697, 149] on input "0" at bounding box center [723, 149] width 93 height 12
type input "7"
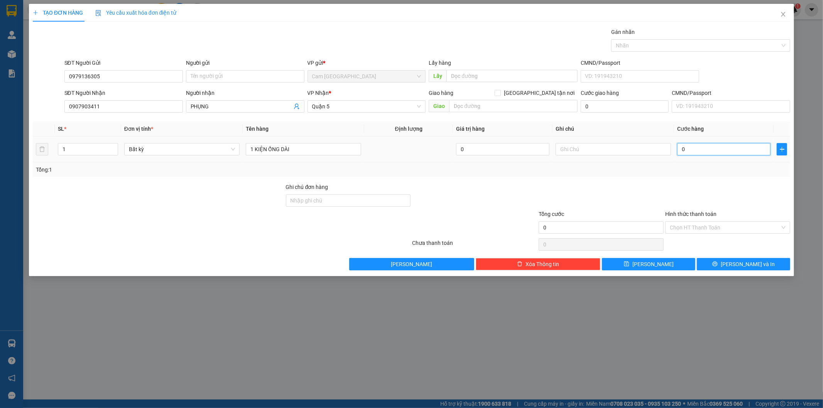
type input "7"
type input "70"
type input "700"
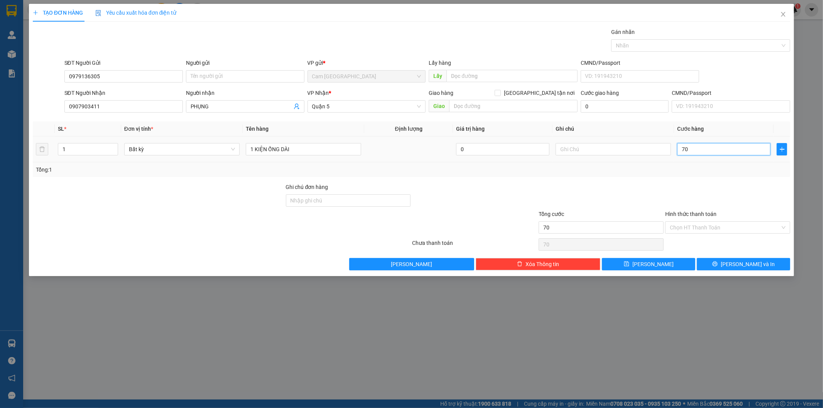
type input "700"
type input "7.000"
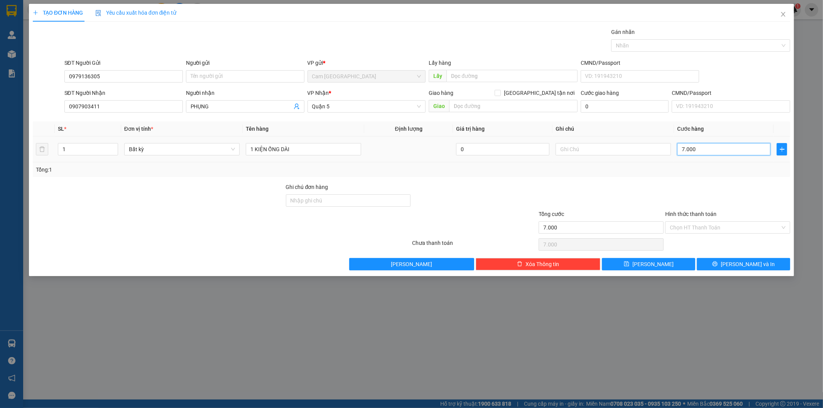
type input "70.000"
type input "700.000"
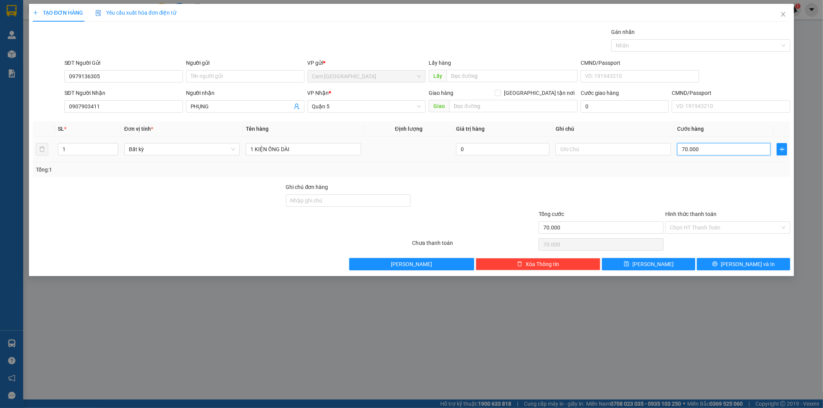
type input "700.000"
type input "70.000"
click at [684, 148] on input "70.000" at bounding box center [723, 149] width 93 height 12
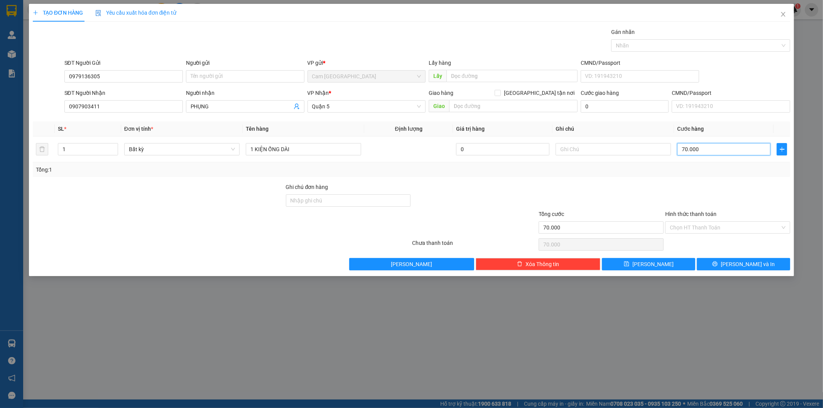
type input "0.000"
type input "0"
type input "60.000"
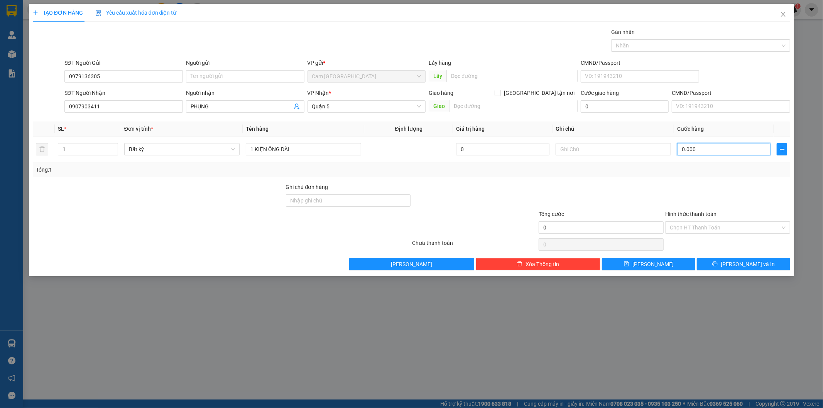
type input "60.000"
click at [701, 224] on input "Hình thức thanh toán" at bounding box center [725, 228] width 110 height 12
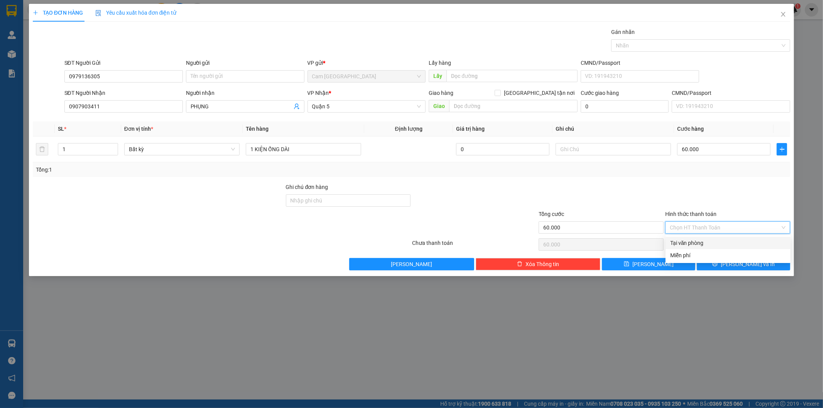
click at [705, 237] on div "Tại văn phòng" at bounding box center [727, 243] width 125 height 12
type input "0"
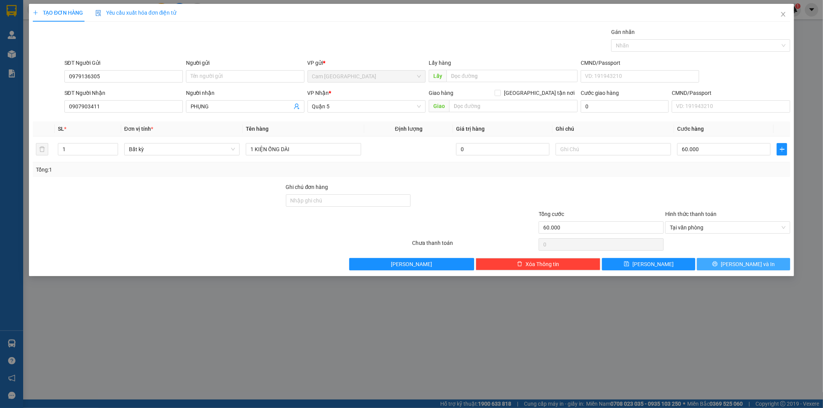
click at [720, 262] on button "[PERSON_NAME] và In" at bounding box center [743, 264] width 93 height 12
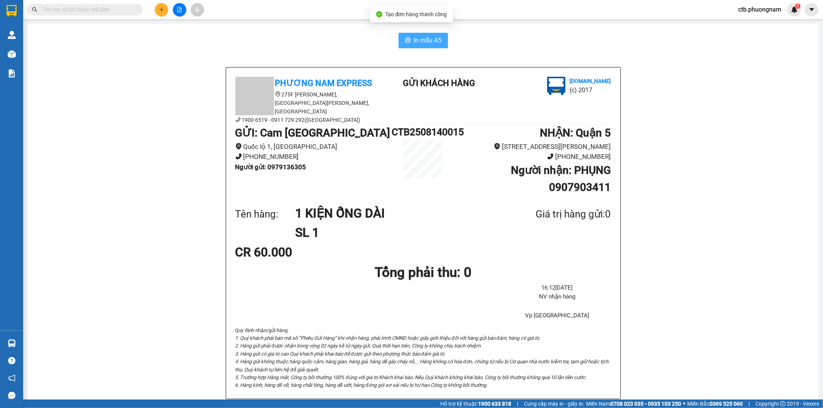
click at [431, 41] on span "In mẫu A5" at bounding box center [428, 40] width 28 height 10
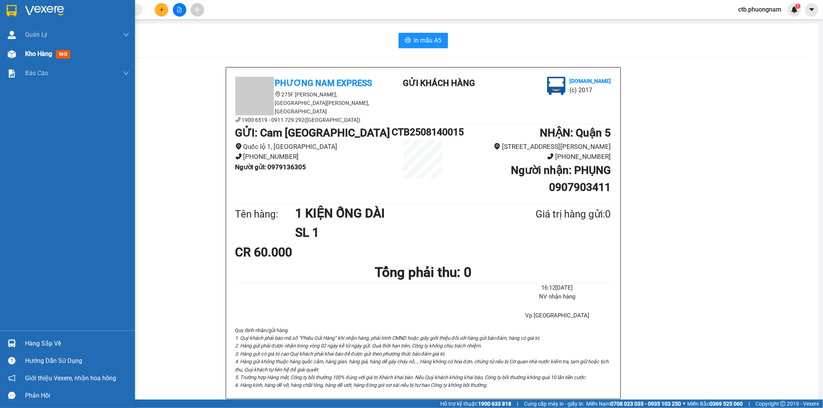
drag, startPoint x: 10, startPoint y: 51, endPoint x: 17, endPoint y: 55, distance: 7.9
click at [10, 51] on img at bounding box center [12, 54] width 8 height 8
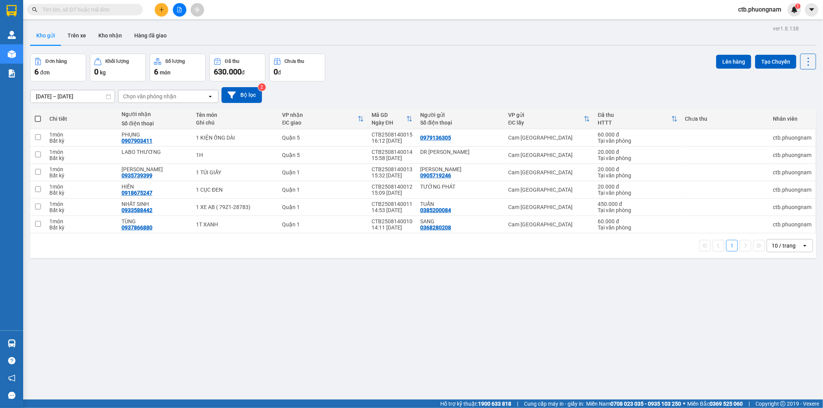
click at [241, 322] on div "ver 1.8.138 Kho gửi Trên xe Kho nhận Hàng đã giao Đơn hàng 6 đơn Khối lượng 0 k…" at bounding box center [423, 227] width 792 height 408
click at [156, 8] on button at bounding box center [162, 10] width 14 height 14
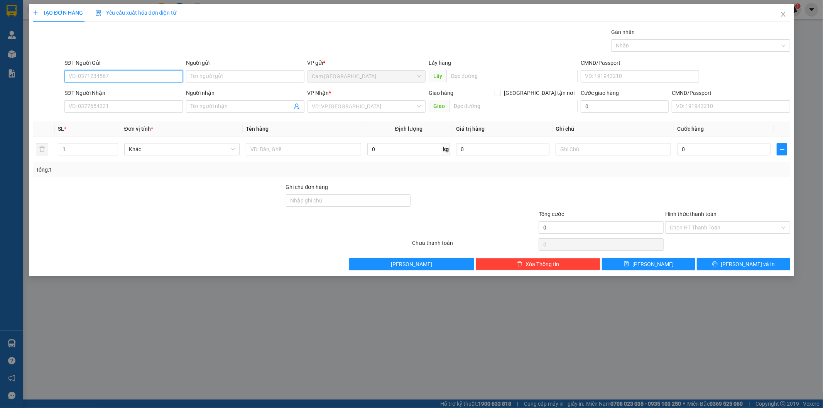
click at [141, 78] on input "SĐT Người Gửi" at bounding box center [123, 76] width 118 height 12
click at [139, 89] on div "0344520992 - VINH" at bounding box center [123, 92] width 109 height 8
type input "0344520992"
type input "VINH"
type input "0366477737"
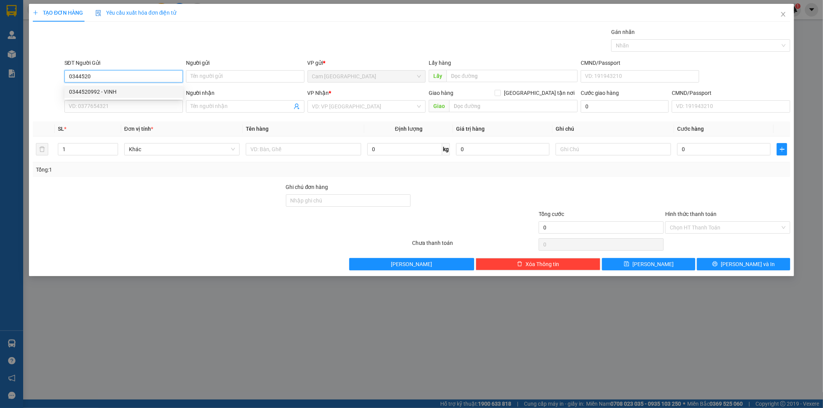
type input "BẢO"
type input "0344520992"
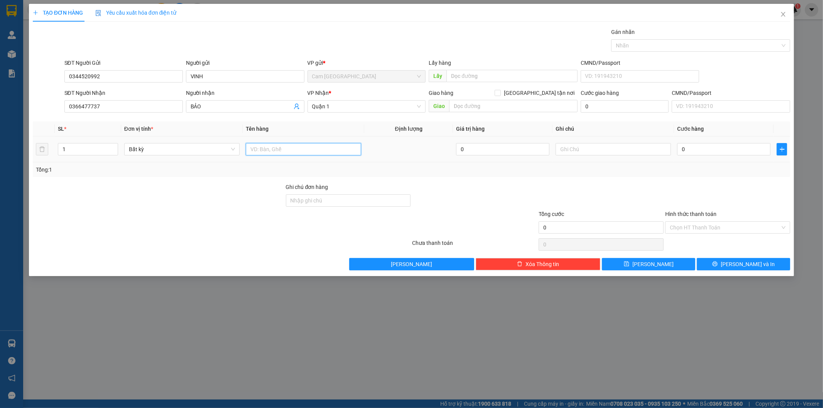
click at [311, 152] on input "text" at bounding box center [303, 149] width 115 height 12
type input "1T XỐP"
click at [714, 148] on input "0" at bounding box center [723, 149] width 93 height 12
type input "4"
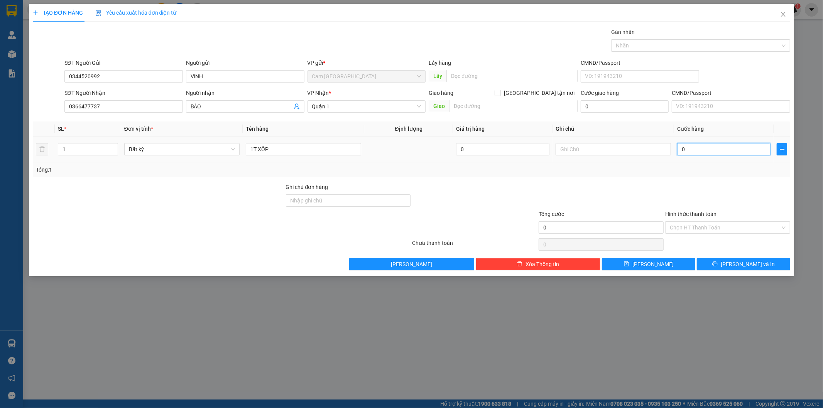
type input "4"
type input "40"
type input "400"
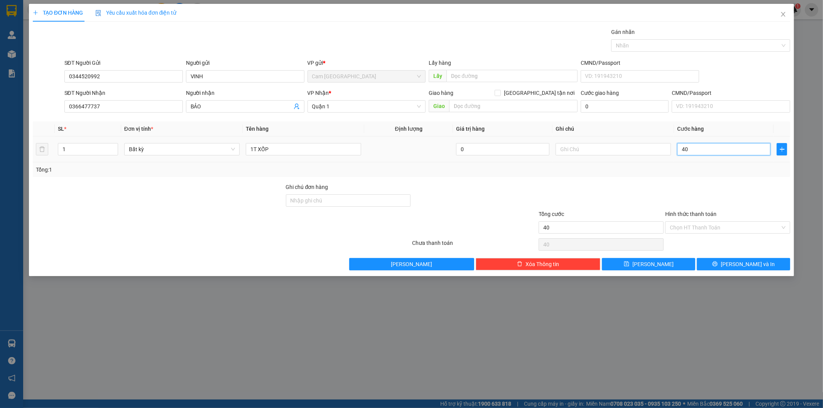
type input "400"
type input "4.000"
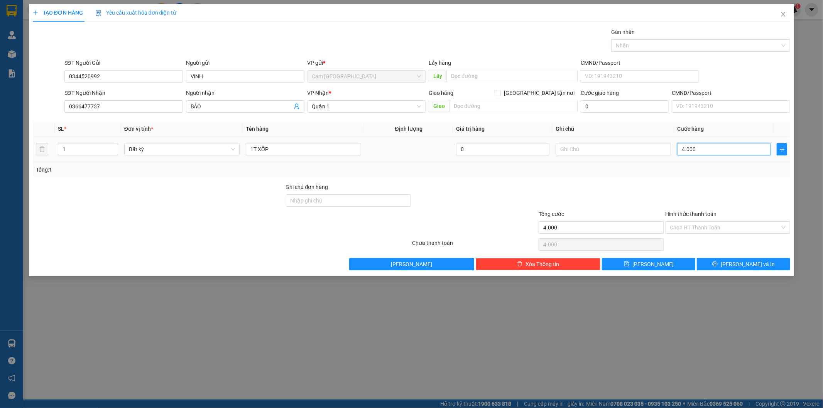
type input "40.000"
click at [728, 226] on input "Hình thức thanh toán" at bounding box center [725, 228] width 110 height 12
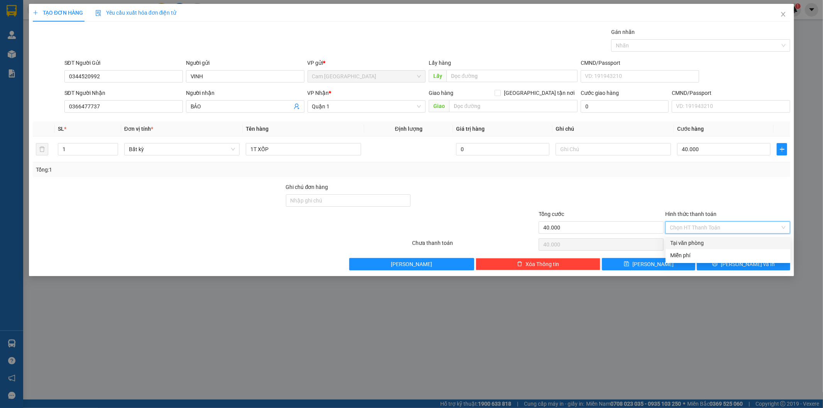
click at [719, 245] on div "Tại văn phòng" at bounding box center [728, 243] width 116 height 8
type input "0"
click at [726, 262] on button "[PERSON_NAME] và In" at bounding box center [743, 264] width 93 height 12
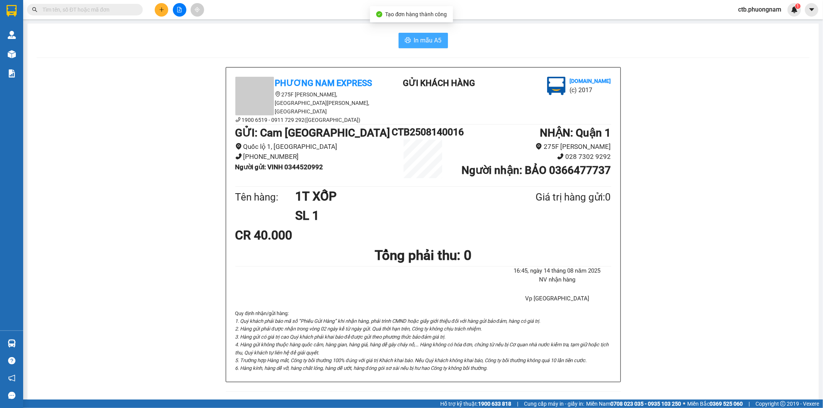
click at [406, 39] on icon "printer" at bounding box center [408, 40] width 6 height 6
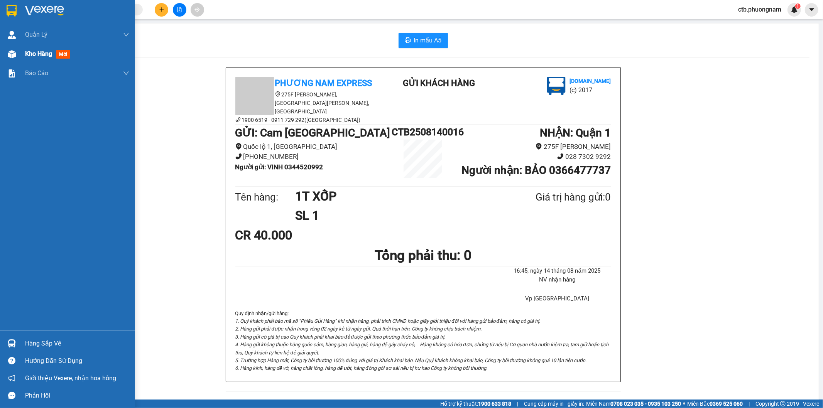
click at [14, 55] on img at bounding box center [12, 54] width 8 height 8
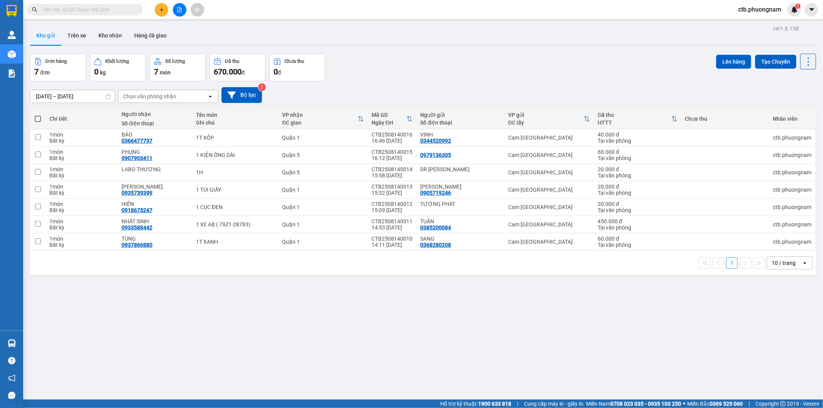
click at [275, 348] on div "ver 1.8.138 Kho gửi Trên xe Kho nhận Hàng đã giao Đơn hàng 7 đơn Khối lượng 0 k…" at bounding box center [423, 227] width 792 height 408
click at [159, 5] on button at bounding box center [162, 10] width 14 height 14
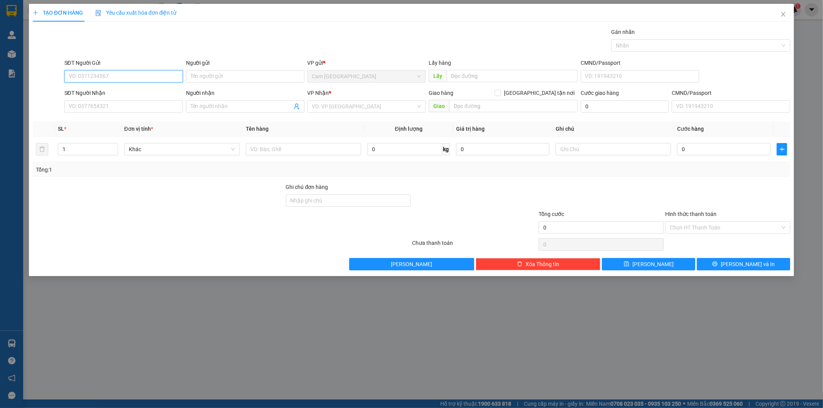
click at [126, 74] on input "SĐT Người Gửi" at bounding box center [123, 76] width 118 height 12
click at [130, 75] on input "SĐT Người Gửi" at bounding box center [123, 76] width 118 height 12
click at [74, 76] on input "01683222960" at bounding box center [123, 76] width 118 height 12
click at [81, 76] on input "01683222960" at bounding box center [123, 76] width 118 height 12
click at [86, 76] on input "01683222960" at bounding box center [123, 76] width 118 height 12
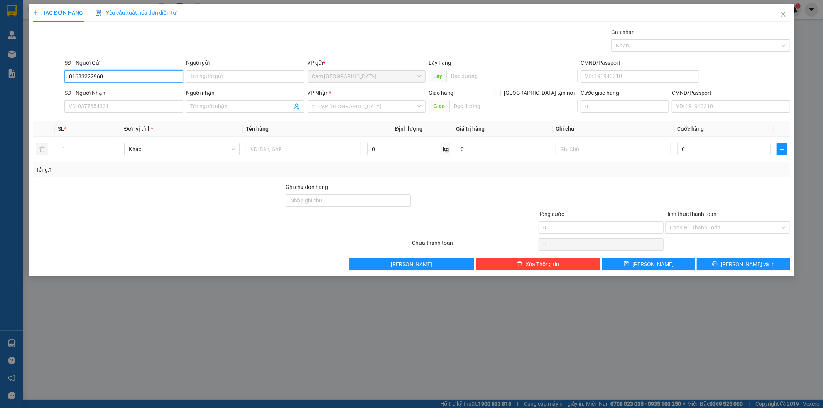
click at [91, 76] on input "01683222960" at bounding box center [123, 76] width 118 height 12
click at [97, 76] on input "01683222960" at bounding box center [123, 76] width 118 height 12
click at [105, 76] on input "01683222960" at bounding box center [123, 76] width 118 height 12
click at [116, 103] on input "SĐT Người Nhận" at bounding box center [123, 106] width 118 height 12
click at [74, 74] on input "01683222960" at bounding box center [123, 76] width 118 height 12
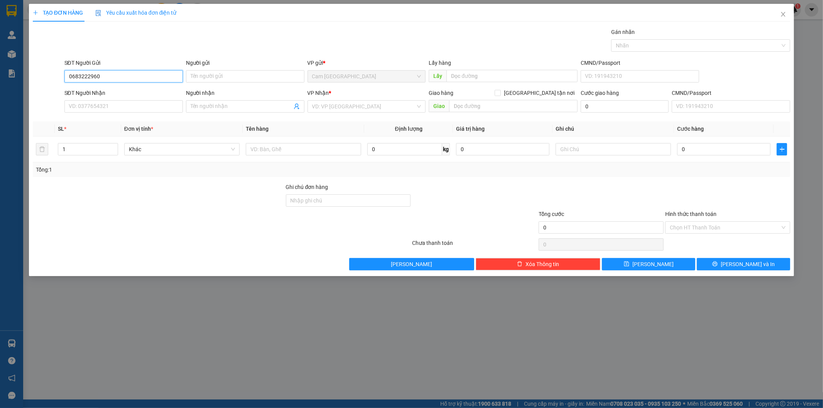
click at [109, 75] on input "0683222960" at bounding box center [123, 76] width 118 height 12
click at [159, 76] on input "0683222960" at bounding box center [123, 76] width 118 height 12
type input "0683222960"
click at [116, 111] on input "SĐT Người Nhận" at bounding box center [123, 106] width 118 height 12
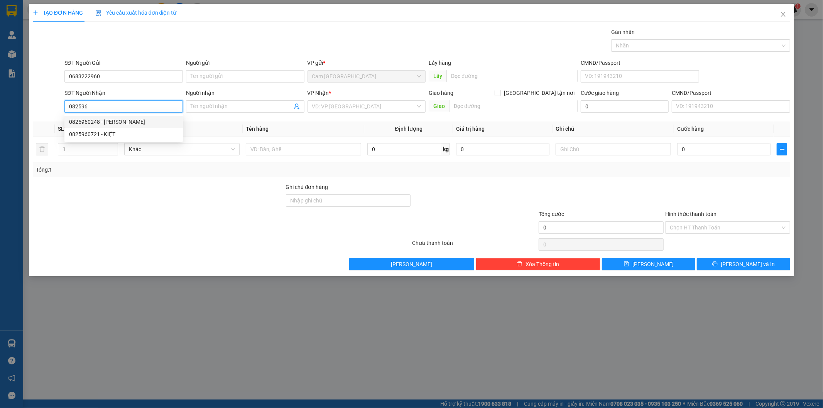
drag, startPoint x: 101, startPoint y: 125, endPoint x: 102, endPoint y: 130, distance: 5.1
click at [101, 125] on div "0825960248 - [PERSON_NAME]" at bounding box center [123, 122] width 109 height 8
type input "0825960248"
type input "[PERSON_NAME]"
type input "0825960248"
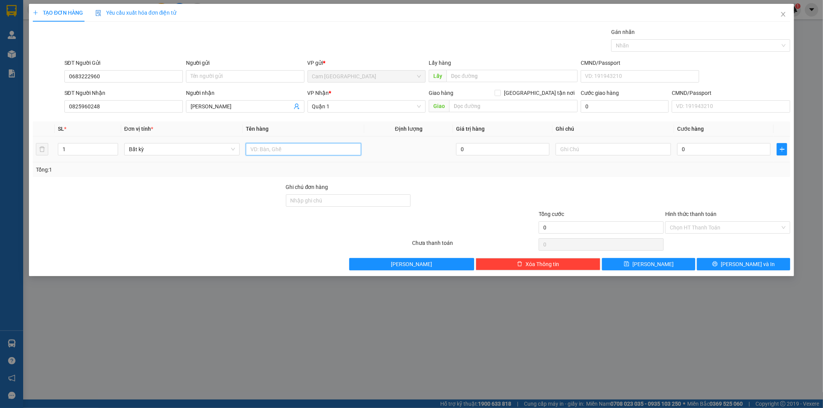
click at [297, 153] on input "text" at bounding box center [303, 149] width 115 height 12
type input "1T"
click at [699, 152] on input "0" at bounding box center [723, 149] width 93 height 12
type input "2"
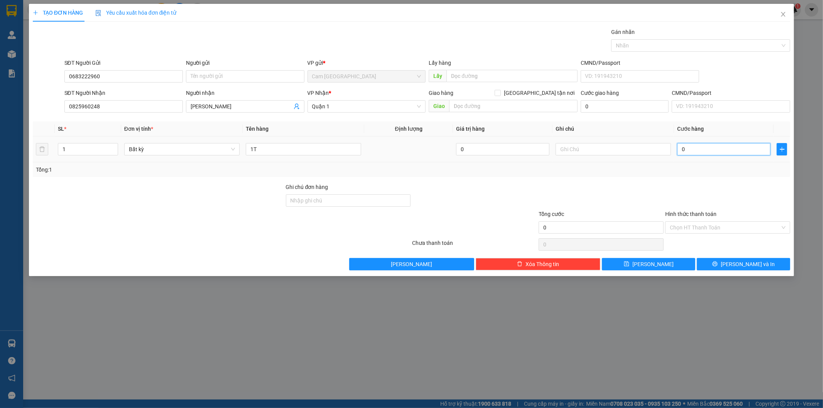
type input "2"
type input "20"
type input "200"
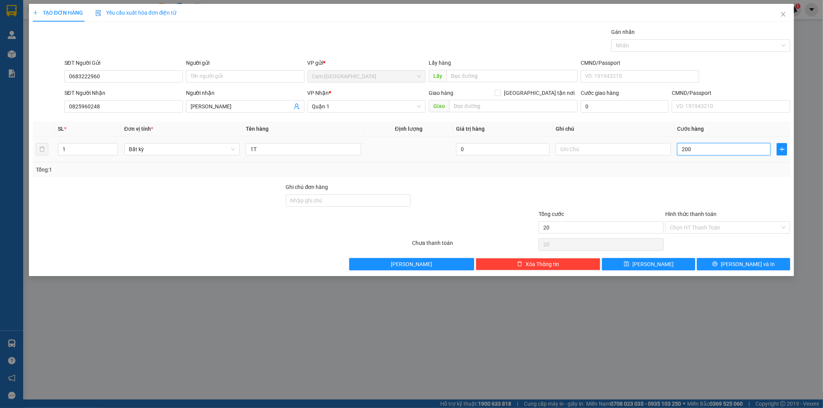
type input "200"
type input "2.000"
click at [680, 230] on input "Hình thức thanh toán" at bounding box center [725, 228] width 110 height 12
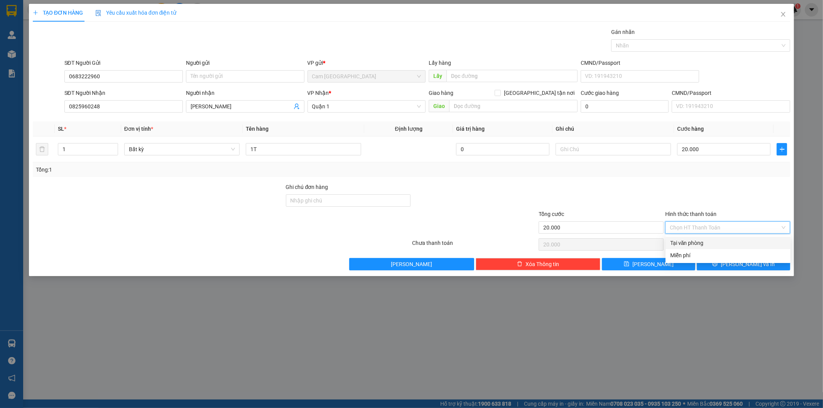
click at [681, 241] on div "Tại văn phòng" at bounding box center [728, 243] width 116 height 8
click at [717, 264] on icon "printer" at bounding box center [714, 263] width 5 height 5
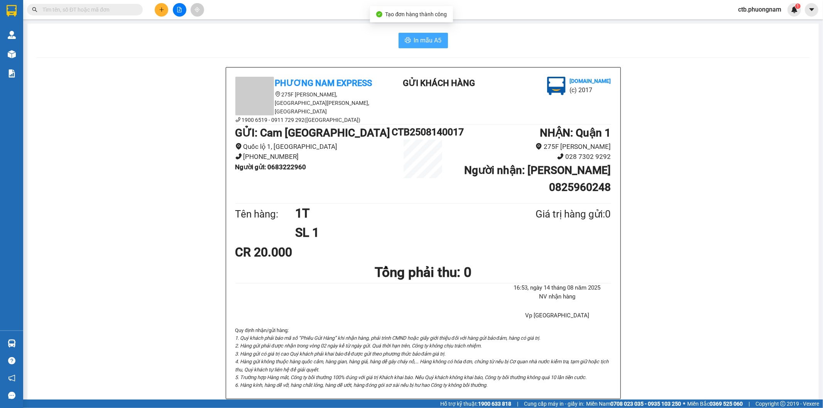
click at [437, 40] on span "In mẫu A5" at bounding box center [428, 40] width 28 height 10
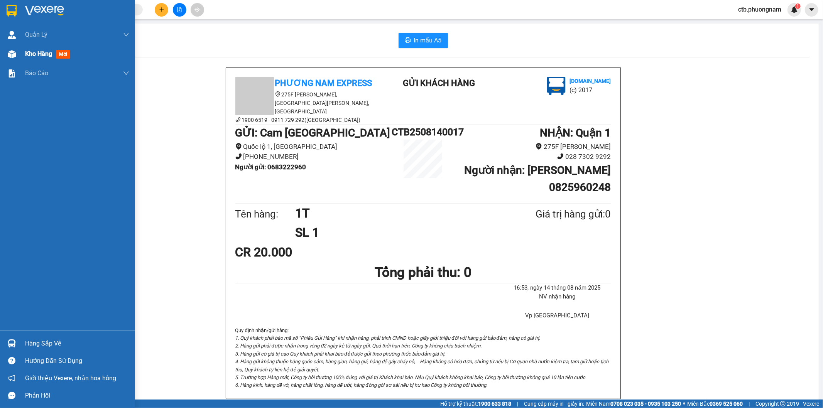
click at [11, 61] on div "Kho hàng mới" at bounding box center [67, 53] width 135 height 19
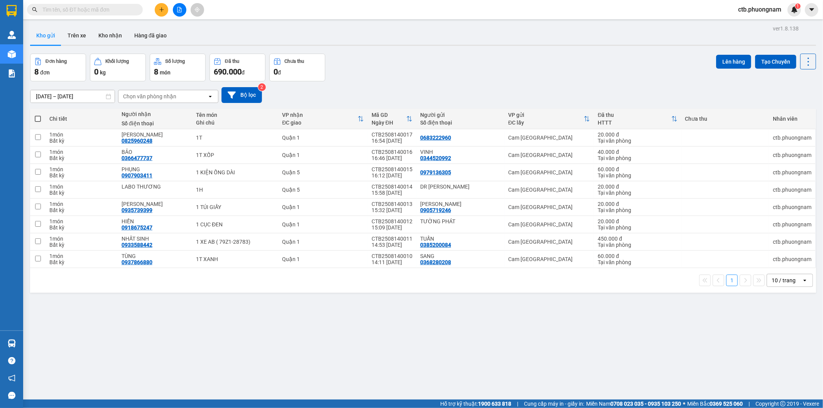
click at [240, 346] on div "ver 1.8.138 Kho gửi Trên xe Kho nhận Hàng đã giao Đơn hàng 8 đơn Khối lượng 0 k…" at bounding box center [423, 227] width 792 height 408
click at [211, 340] on div "ver 1.8.138 Kho gửi Trên xe Kho nhận Hàng đã giao Đơn hàng 8 đơn Khối lượng 0 k…" at bounding box center [423, 227] width 792 height 408
click at [160, 8] on icon "plus" at bounding box center [161, 9] width 5 height 5
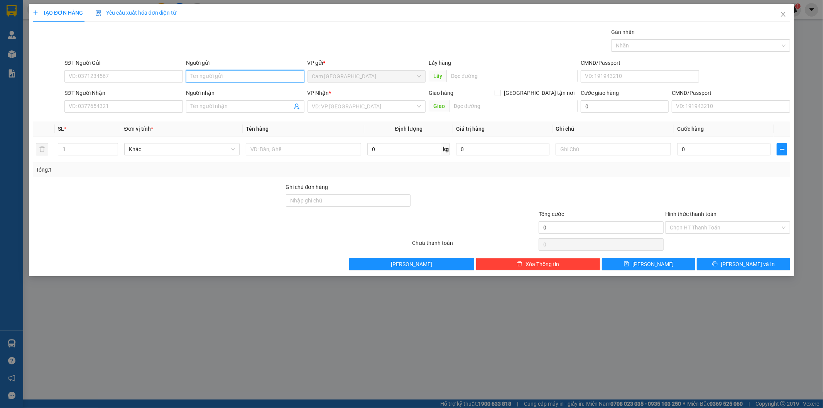
click at [205, 79] on input "Người gửi" at bounding box center [245, 76] width 118 height 12
click at [198, 77] on input "Người gửi" at bounding box center [245, 76] width 118 height 12
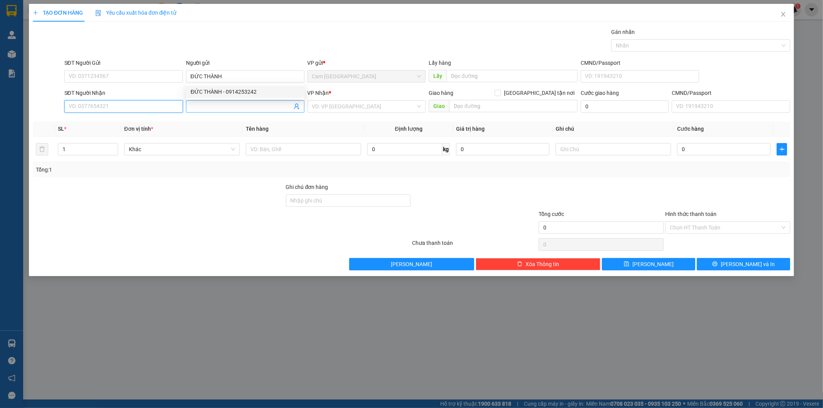
drag, startPoint x: 157, startPoint y: 102, endPoint x: 195, endPoint y: 110, distance: 39.0
click at [157, 102] on input "SĐT Người Nhận" at bounding box center [123, 106] width 118 height 12
click at [220, 108] on input "Người nhận" at bounding box center [241, 106] width 101 height 8
click at [225, 107] on input "Người nhận" at bounding box center [241, 106] width 101 height 8
click at [322, 106] on input "search" at bounding box center [364, 107] width 104 height 12
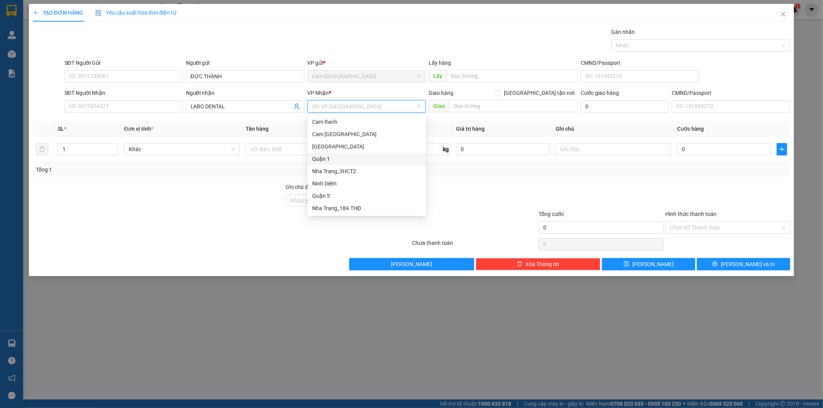
click at [343, 157] on div "Quận 1" at bounding box center [366, 159] width 109 height 8
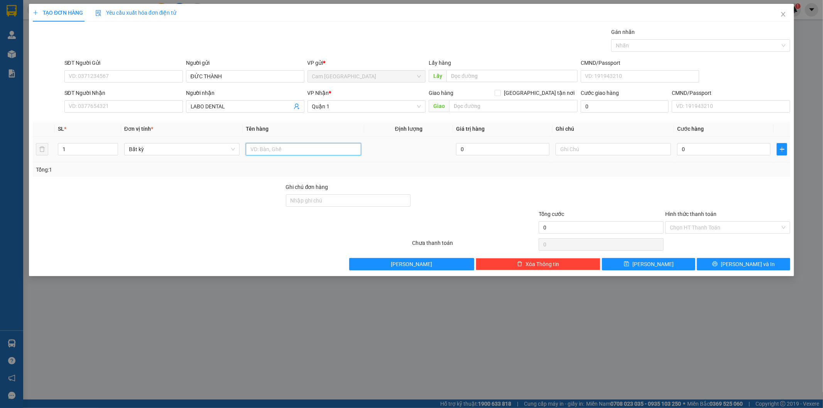
click at [282, 150] on input "text" at bounding box center [303, 149] width 115 height 12
click at [694, 145] on input "0" at bounding box center [723, 149] width 93 height 12
click at [691, 225] on input "Hình thức thanh toán" at bounding box center [725, 228] width 110 height 12
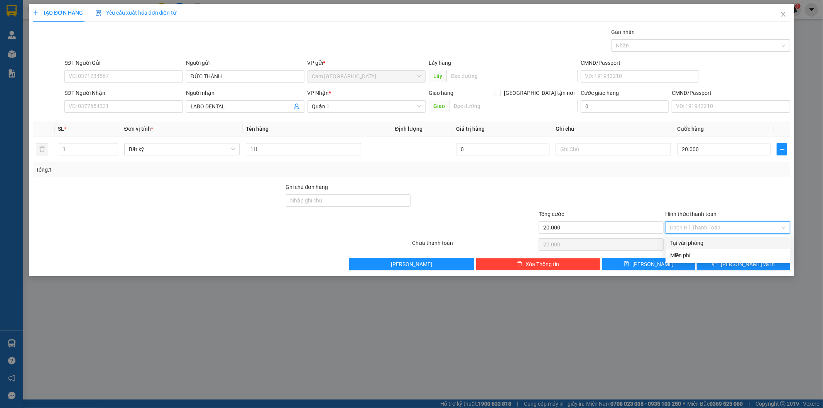
drag, startPoint x: 692, startPoint y: 238, endPoint x: 698, endPoint y: 240, distance: 6.0
click at [693, 238] on div "Tại văn phòng" at bounding box center [727, 243] width 125 height 12
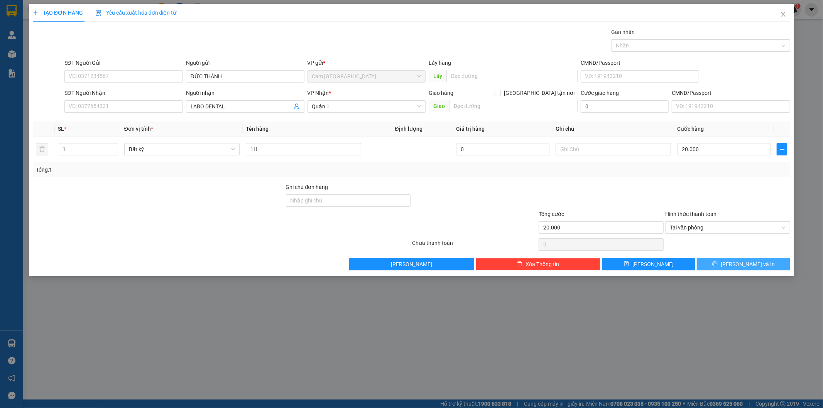
click at [730, 268] on button "[PERSON_NAME] và In" at bounding box center [743, 264] width 93 height 12
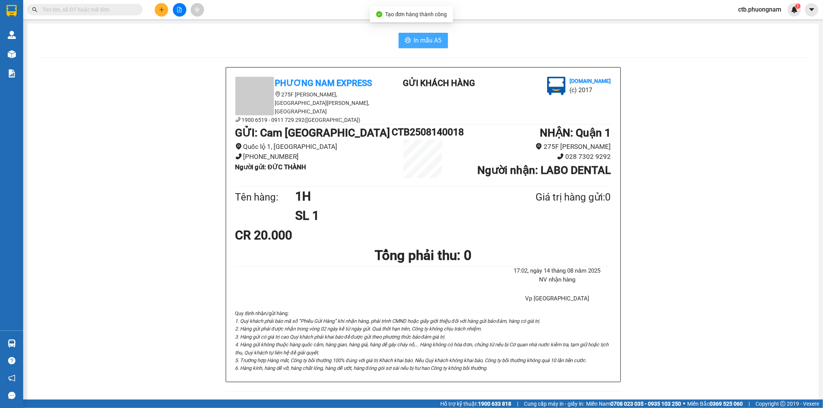
click at [408, 41] on button "In mẫu A5" at bounding box center [422, 40] width 49 height 15
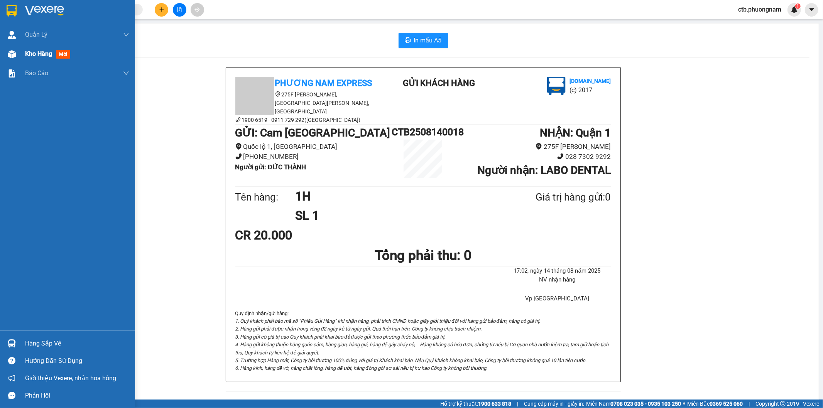
click at [54, 58] on div "Kho hàng mới" at bounding box center [49, 54] width 48 height 10
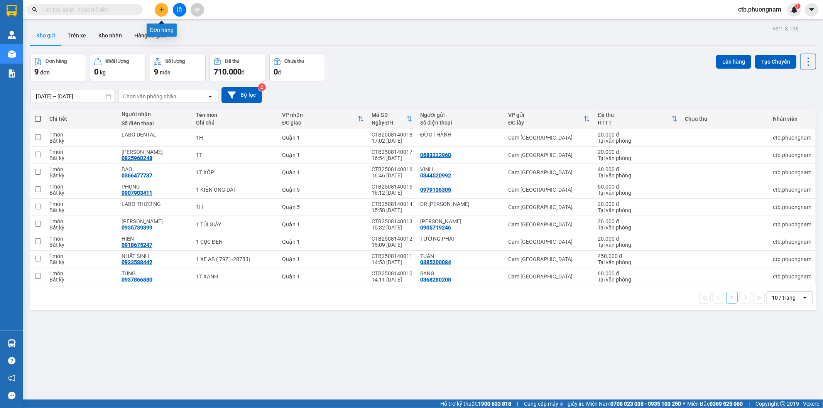
click at [160, 10] on icon "plus" at bounding box center [161, 9] width 5 height 5
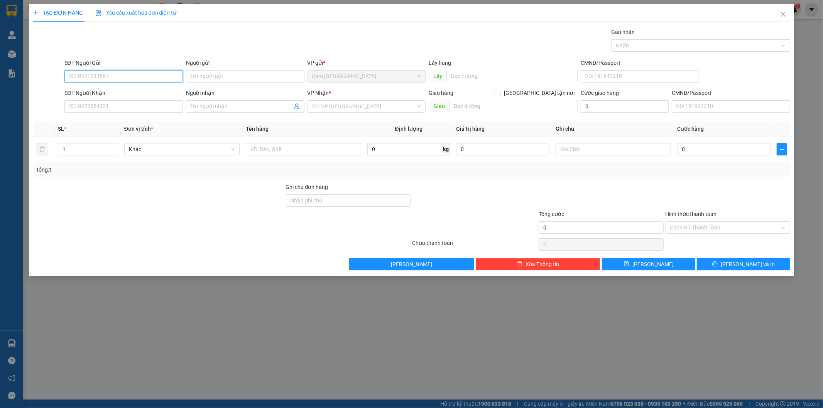
click at [140, 75] on input "SĐT Người Gửi" at bounding box center [123, 76] width 118 height 12
click at [153, 88] on div "0345345679 - CHÍNH" at bounding box center [123, 92] width 109 height 8
drag, startPoint x: 101, startPoint y: 107, endPoint x: 69, endPoint y: 103, distance: 31.8
click at [70, 103] on input "0888888176" at bounding box center [123, 106] width 118 height 12
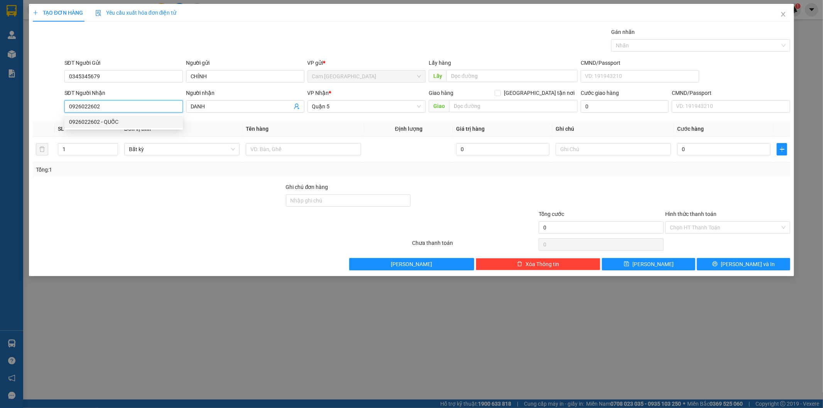
click at [100, 124] on div "0926022602 - QUỐC" at bounding box center [123, 122] width 109 height 8
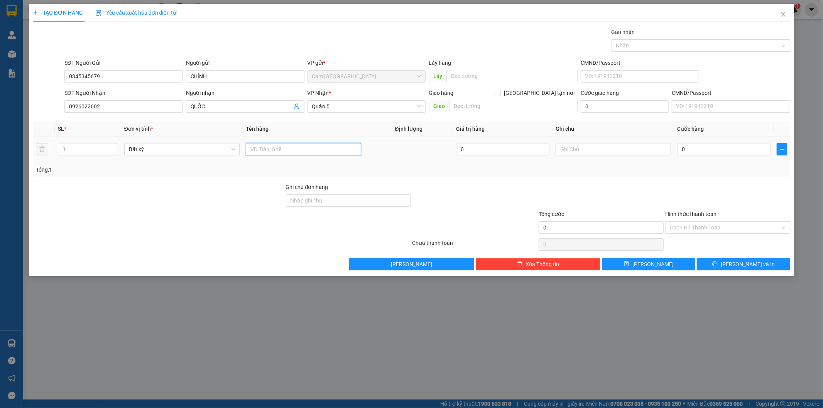
click at [317, 147] on input "text" at bounding box center [303, 149] width 115 height 12
click at [710, 152] on input "0" at bounding box center [723, 149] width 93 height 12
click at [699, 231] on input "Hình thức thanh toán" at bounding box center [725, 228] width 110 height 12
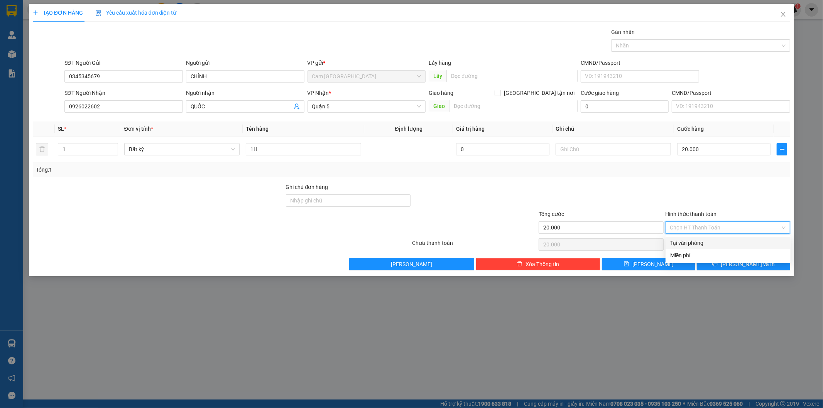
drag, startPoint x: 701, startPoint y: 239, endPoint x: 704, endPoint y: 248, distance: 9.3
click at [701, 240] on div "Tại văn phòng" at bounding box center [728, 243] width 116 height 8
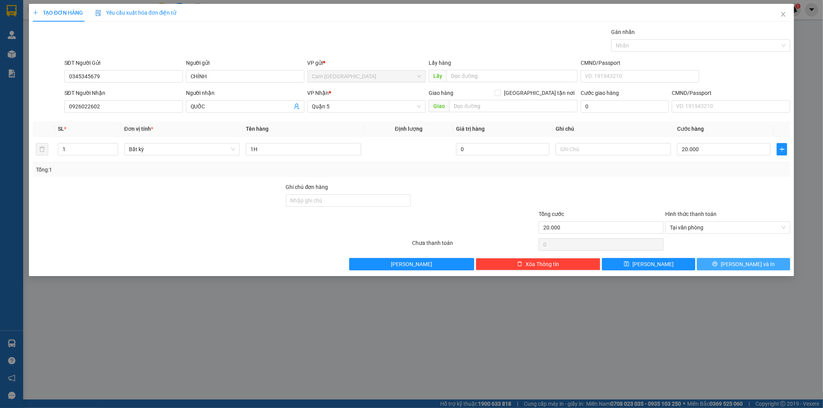
click at [716, 269] on button "[PERSON_NAME] và In" at bounding box center [743, 264] width 93 height 12
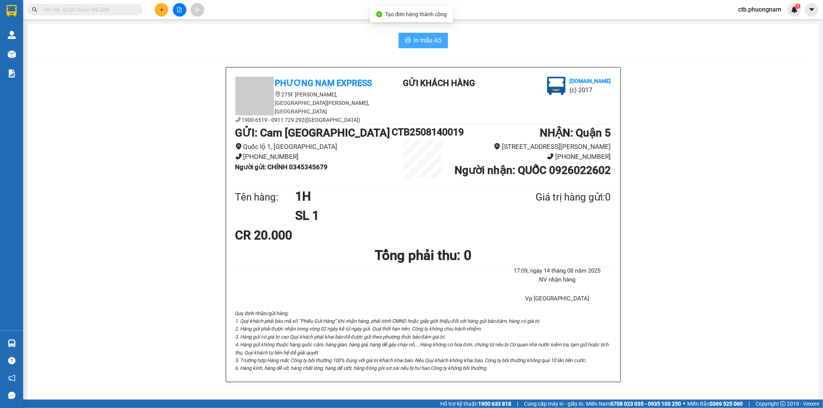
click at [420, 39] on span "In mẫu A5" at bounding box center [428, 40] width 28 height 10
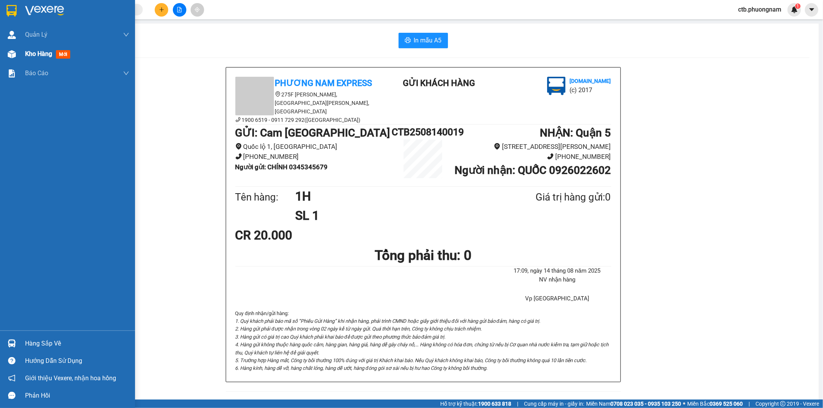
click at [52, 53] on span "Kho hàng" at bounding box center [38, 53] width 27 height 7
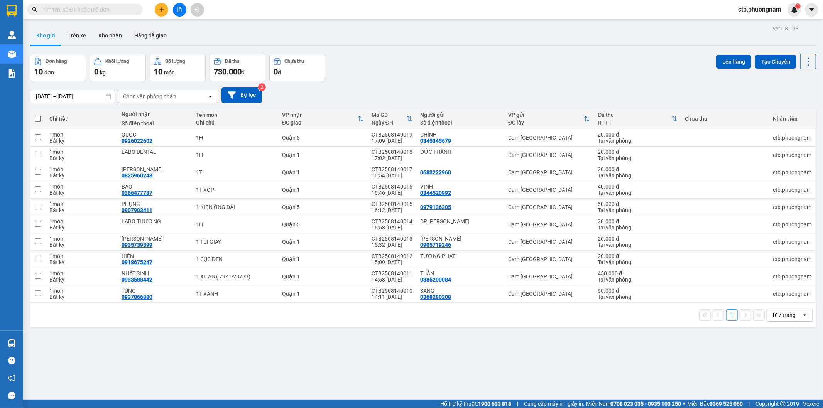
click at [163, 9] on icon "plus" at bounding box center [161, 9] width 5 height 5
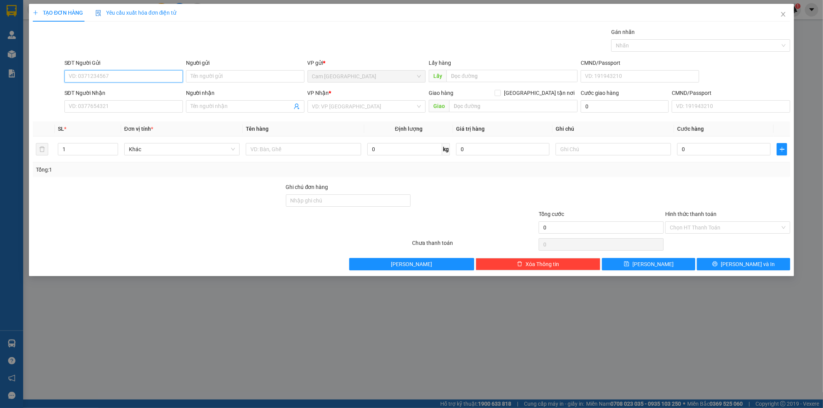
drag, startPoint x: 159, startPoint y: 79, endPoint x: 160, endPoint y: 70, distance: 8.9
click at [159, 78] on input "SĐT Người Gửi" at bounding box center [123, 76] width 118 height 12
click at [232, 76] on input "Người gửi" at bounding box center [245, 76] width 118 height 12
click at [130, 74] on input "SĐT Người Gửi" at bounding box center [123, 76] width 118 height 12
click at [129, 93] on div "0988399232 - BẰNG" at bounding box center [123, 92] width 109 height 8
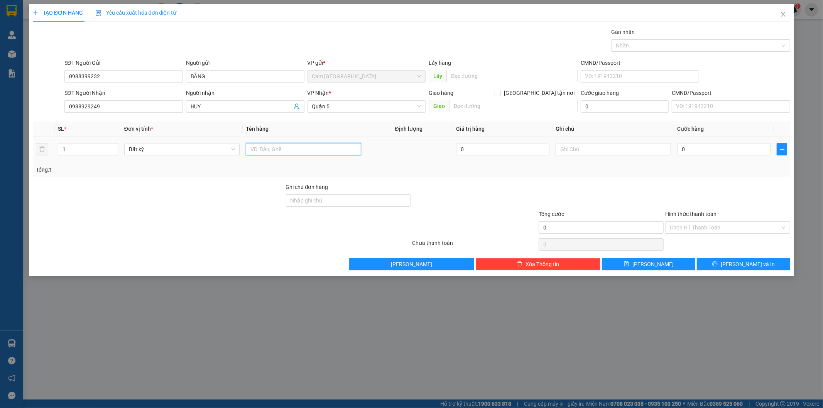
click at [265, 151] on input "text" at bounding box center [303, 149] width 115 height 12
click at [697, 149] on input "0" at bounding box center [723, 149] width 93 height 12
click at [679, 149] on input "0" at bounding box center [723, 149] width 93 height 12
click at [702, 230] on input "Hình thức thanh toán" at bounding box center [725, 228] width 110 height 12
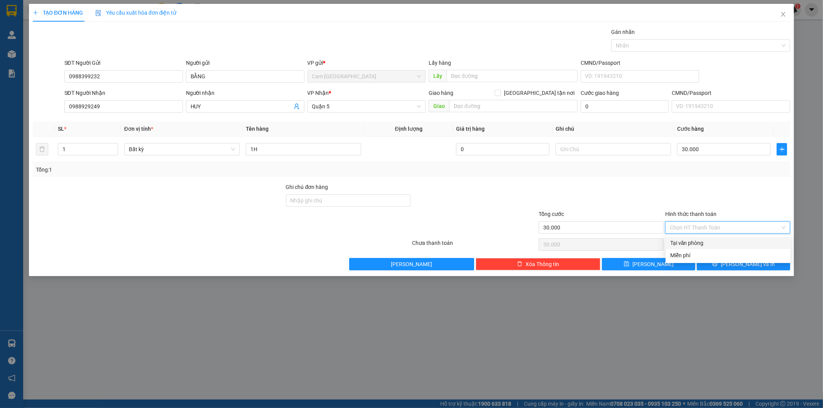
click at [695, 245] on div "Tại văn phòng" at bounding box center [728, 243] width 116 height 8
click at [716, 263] on button "[PERSON_NAME] và In" at bounding box center [743, 264] width 93 height 12
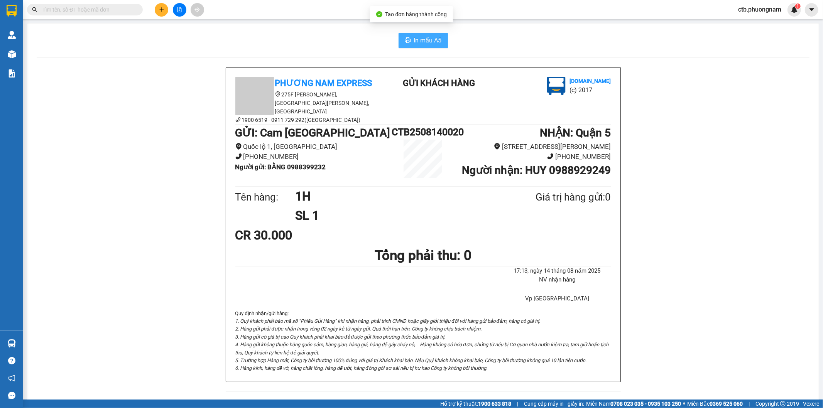
click at [414, 36] on span "In mẫu A5" at bounding box center [428, 40] width 28 height 10
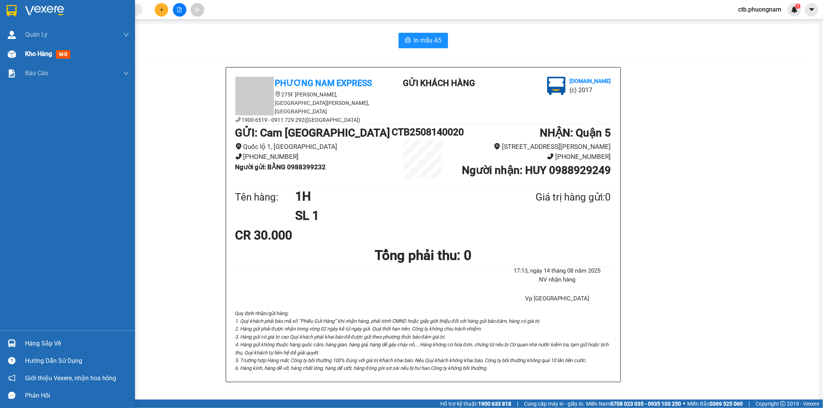
click at [33, 48] on div "Kho hàng mới" at bounding box center [77, 53] width 104 height 19
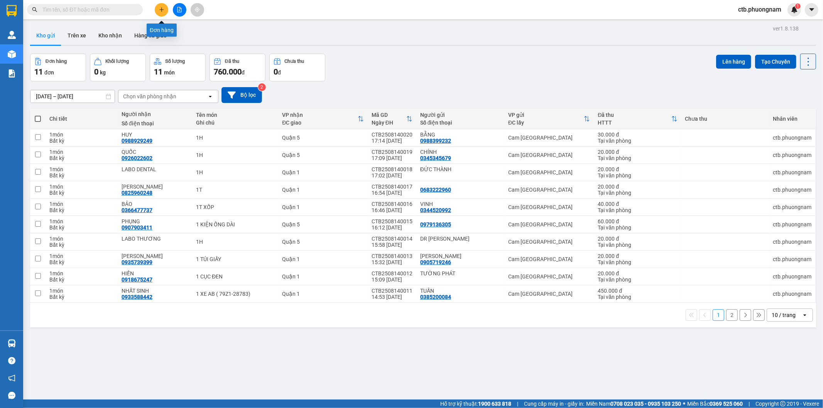
click at [160, 3] on button at bounding box center [162, 10] width 14 height 14
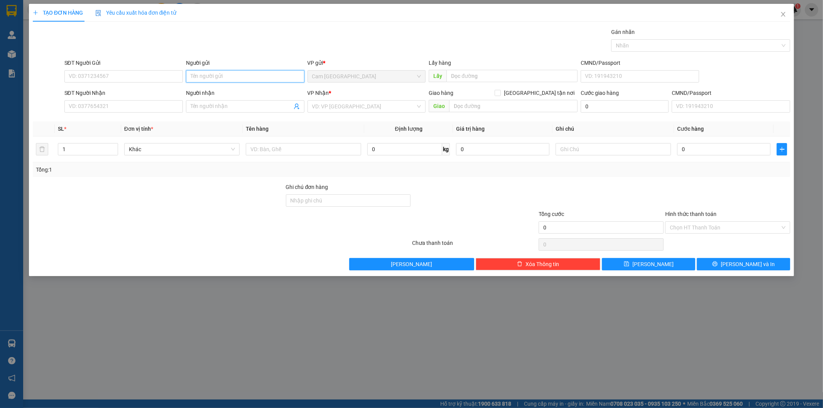
click at [187, 71] on input "Người gửi" at bounding box center [245, 76] width 118 height 12
click at [172, 79] on input "SĐT Người Gửi" at bounding box center [123, 76] width 118 height 12
click at [240, 77] on input "Người gửi" at bounding box center [245, 76] width 118 height 12
click at [149, 70] on input "SĐT Người Gửi" at bounding box center [123, 76] width 118 height 12
click at [237, 71] on input "Người gửi" at bounding box center [245, 76] width 118 height 12
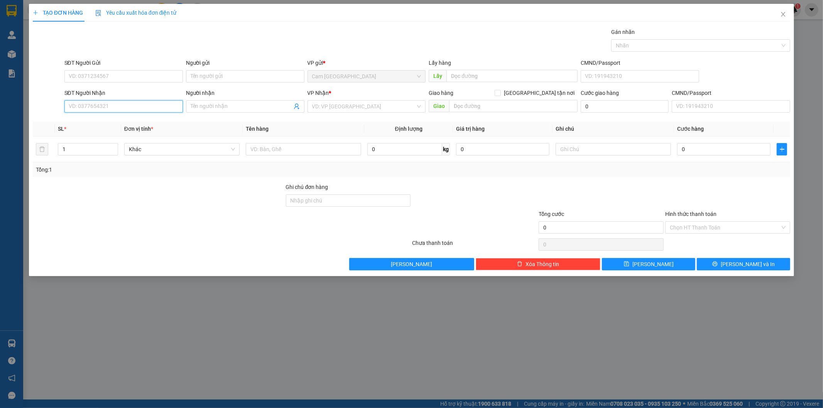
click at [165, 107] on input "SĐT Người Nhận" at bounding box center [123, 106] width 118 height 12
click at [170, 76] on input "SĐT Người Gửi" at bounding box center [123, 76] width 118 height 12
click at [702, 150] on input "0" at bounding box center [723, 149] width 93 height 12
drag, startPoint x: 678, startPoint y: 228, endPoint x: 683, endPoint y: 238, distance: 11.6
click at [679, 228] on input "Hình thức thanh toán" at bounding box center [725, 228] width 110 height 12
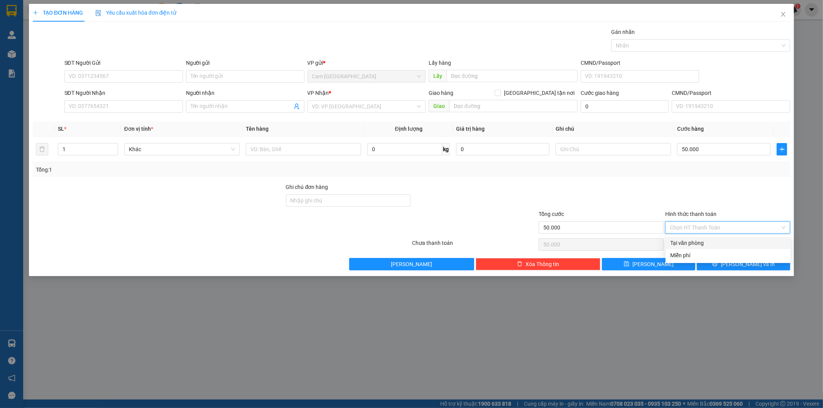
click at [684, 240] on div "Tại văn phòng" at bounding box center [728, 243] width 116 height 8
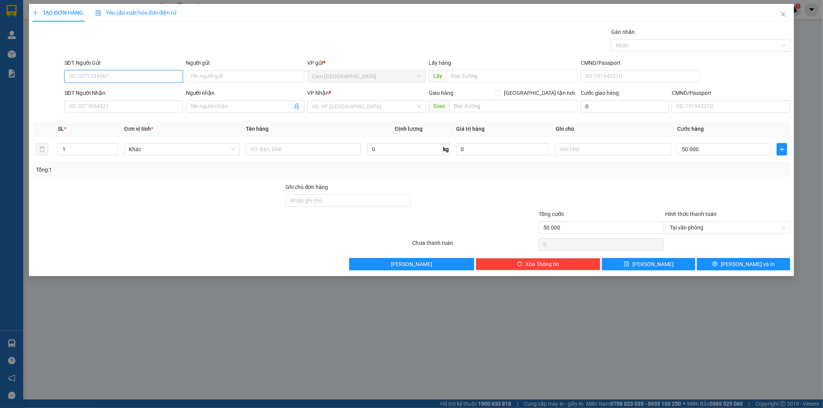
click at [120, 78] on input "SĐT Người Gửi" at bounding box center [123, 76] width 118 height 12
click at [135, 73] on input "SĐT Người Gửi" at bounding box center [123, 76] width 118 height 12
click at [153, 80] on input "SĐT Người Gửi" at bounding box center [123, 76] width 118 height 12
click at [232, 75] on input "Người gửi" at bounding box center [245, 76] width 118 height 12
click at [162, 105] on input "SĐT Người Nhận" at bounding box center [123, 106] width 118 height 12
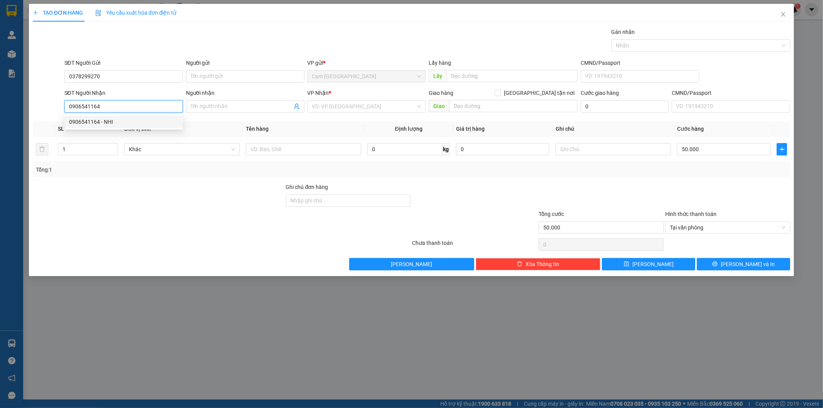
click at [162, 118] on div "0906541164 - NHI" at bounding box center [123, 122] width 109 height 8
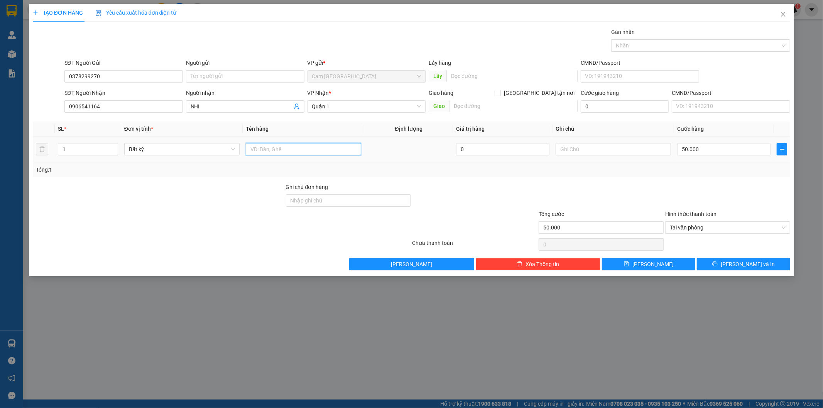
click at [324, 154] on input "text" at bounding box center [303, 149] width 115 height 12
click at [730, 146] on input "50.000" at bounding box center [723, 149] width 93 height 12
click at [685, 222] on span "Tại văn phòng" at bounding box center [728, 228] width 116 height 12
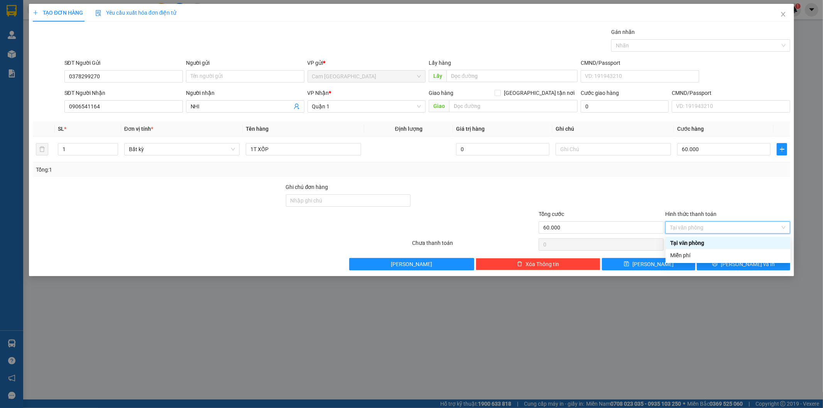
click at [687, 246] on div "Tại văn phòng" at bounding box center [728, 243] width 116 height 8
click at [721, 264] on button "[PERSON_NAME] và In" at bounding box center [743, 264] width 93 height 12
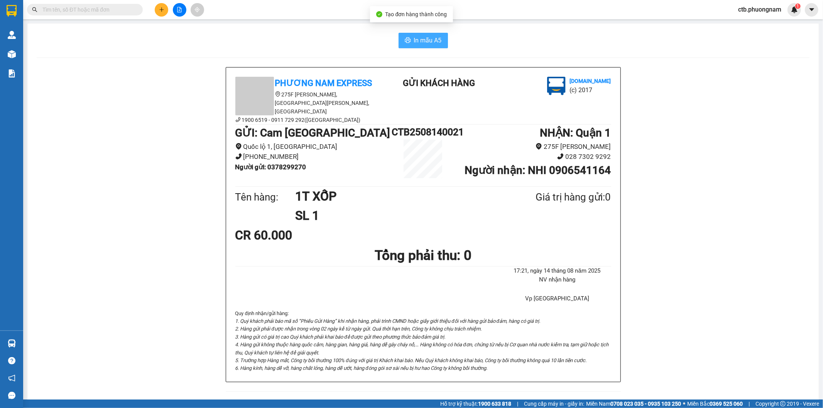
click at [417, 42] on span "In mẫu A5" at bounding box center [428, 40] width 28 height 10
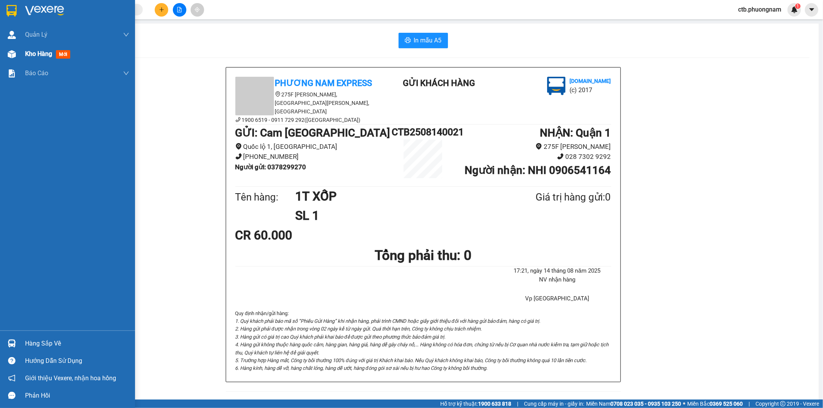
click at [18, 49] on div "Kho hàng mới" at bounding box center [67, 53] width 135 height 19
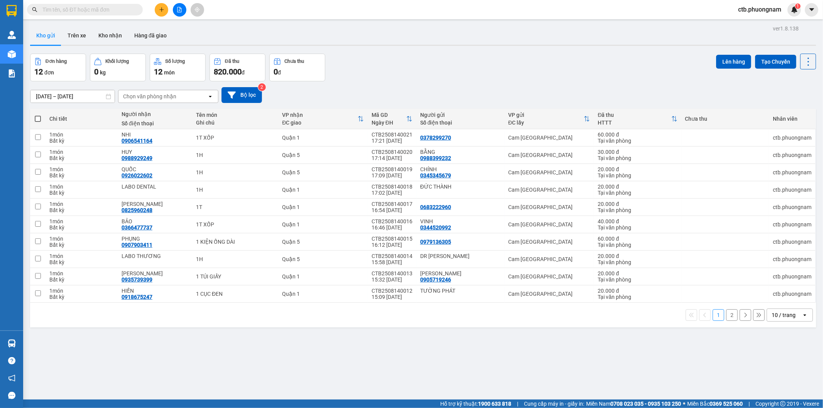
click at [295, 365] on div "ver 1.8.138 Kho gửi Trên xe Kho nhận Hàng đã giao Đơn hàng 12 đơn Khối lượng 0 …" at bounding box center [423, 227] width 792 height 408
